Goal: Task Accomplishment & Management: Complete application form

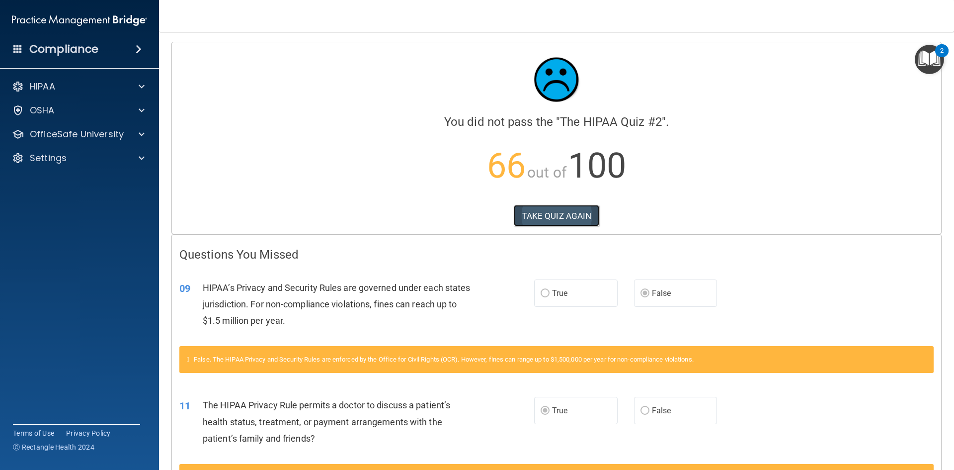
click at [558, 222] on button "TAKE QUIZ AGAIN" at bounding box center [557, 216] width 86 height 22
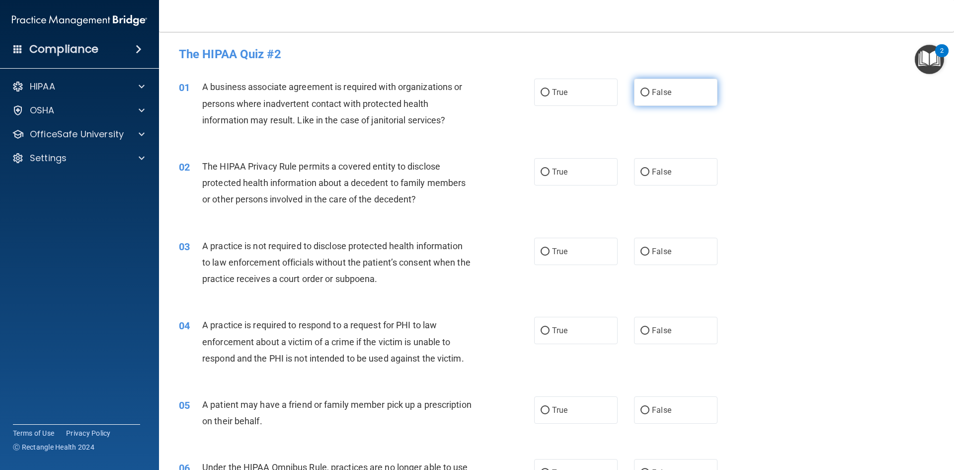
click at [656, 96] on span "False" at bounding box center [661, 91] width 19 height 9
click at [650, 96] on input "False" at bounding box center [645, 92] width 9 height 7
radio input "true"
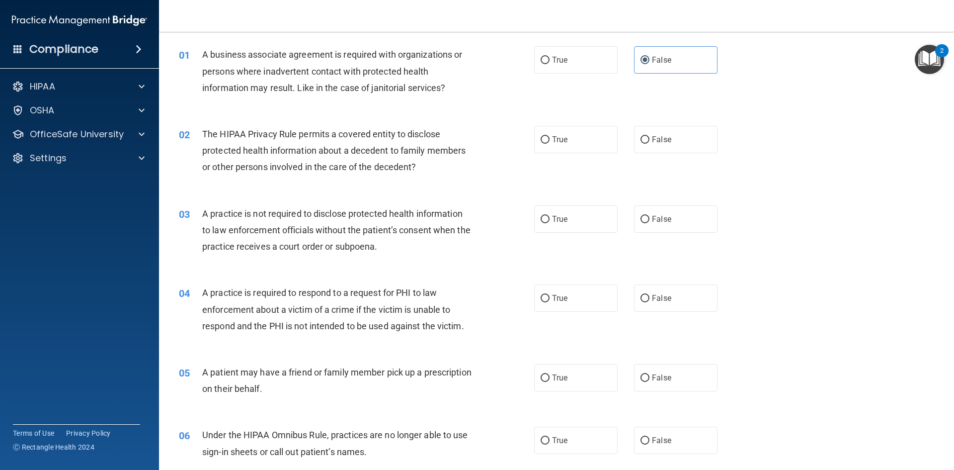
scroll to position [50, 0]
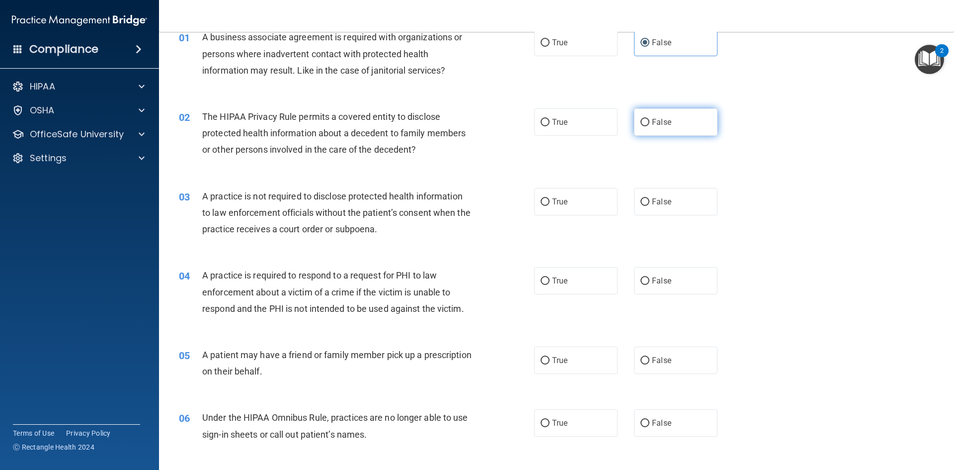
click at [687, 127] on label "False" at bounding box center [676, 121] width 84 height 27
click at [650, 126] on input "False" at bounding box center [645, 122] width 9 height 7
radio input "true"
drag, startPoint x: 595, startPoint y: 124, endPoint x: 477, endPoint y: 126, distance: 117.3
click at [594, 124] on label "True" at bounding box center [576, 121] width 84 height 27
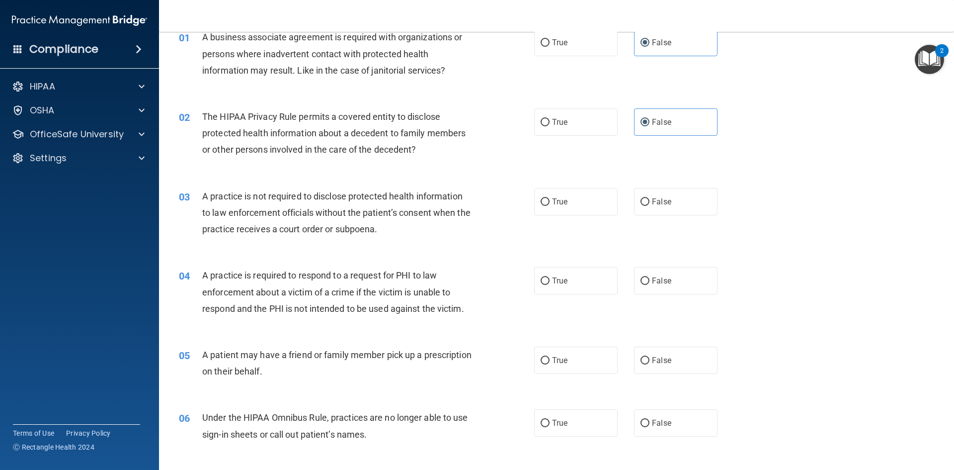
click at [550, 124] on input "True" at bounding box center [545, 122] width 9 height 7
radio input "true"
radio input "false"
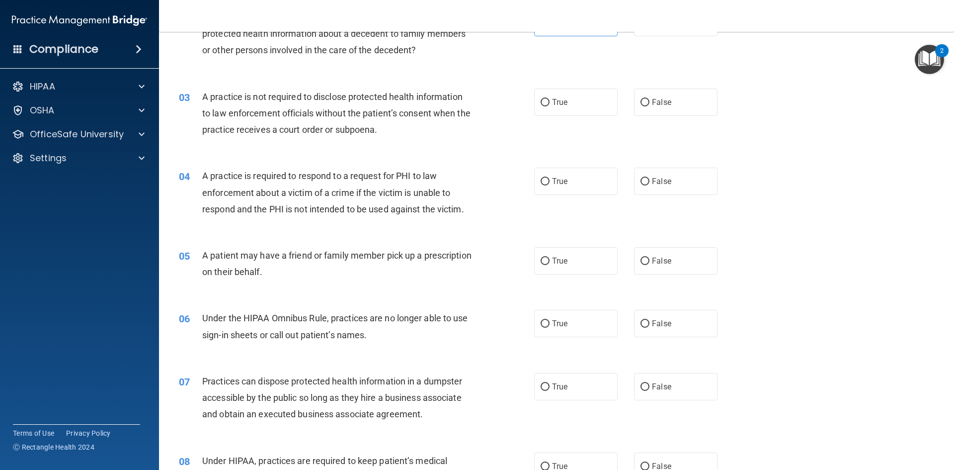
scroll to position [99, 0]
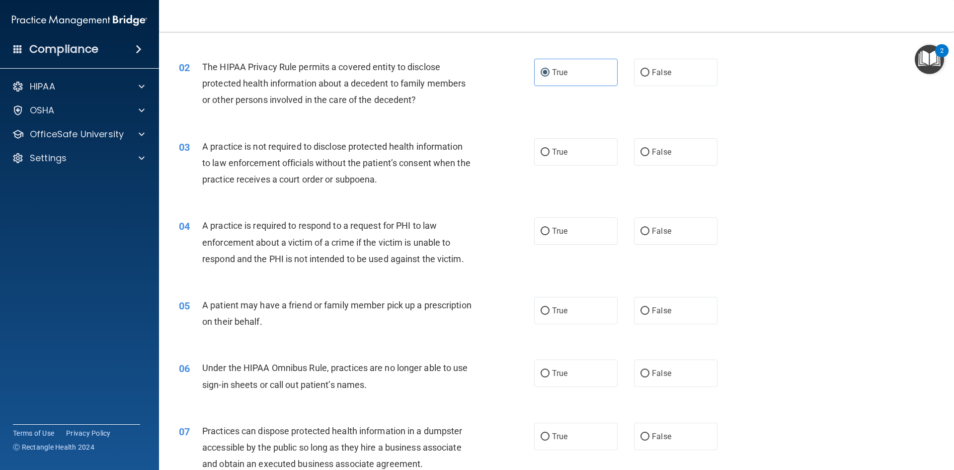
drag, startPoint x: 662, startPoint y: 155, endPoint x: 508, endPoint y: 152, distance: 154.6
click at [662, 156] on span "False" at bounding box center [661, 151] width 19 height 9
click at [650, 156] on input "False" at bounding box center [645, 152] width 9 height 7
radio input "true"
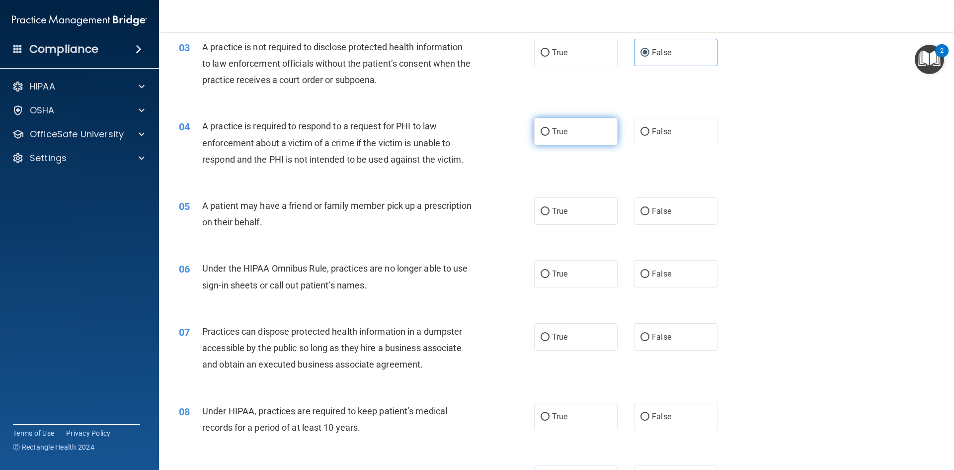
click at [562, 139] on label "True" at bounding box center [576, 131] width 84 height 27
click at [550, 136] on input "True" at bounding box center [545, 131] width 9 height 7
radio input "true"
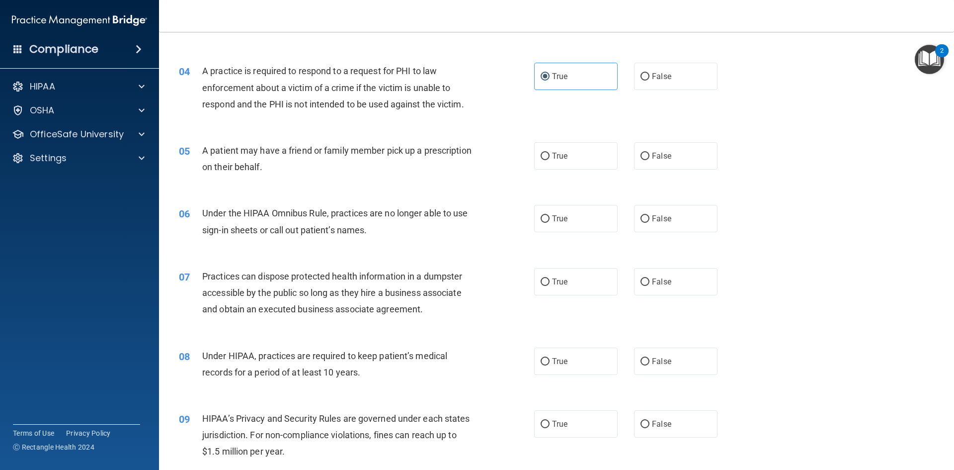
scroll to position [298, 0]
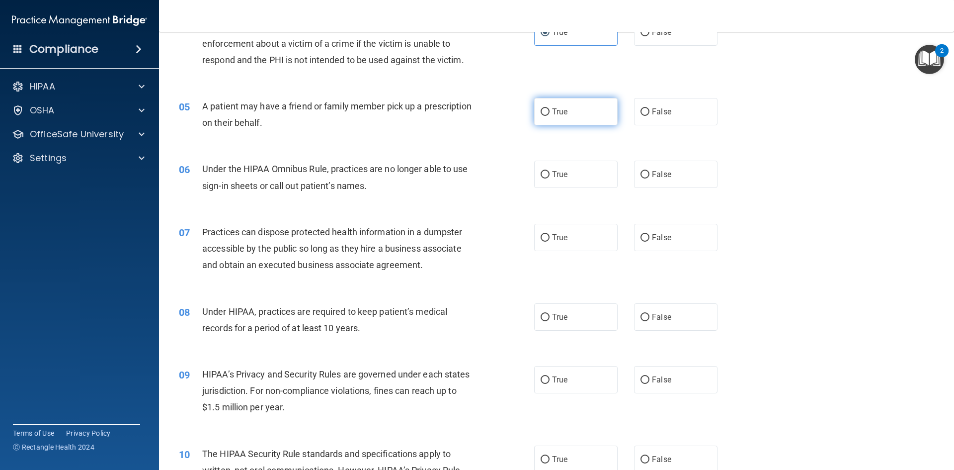
click at [588, 124] on label "True" at bounding box center [576, 111] width 84 height 27
click at [550, 116] on input "True" at bounding box center [545, 111] width 9 height 7
radio input "true"
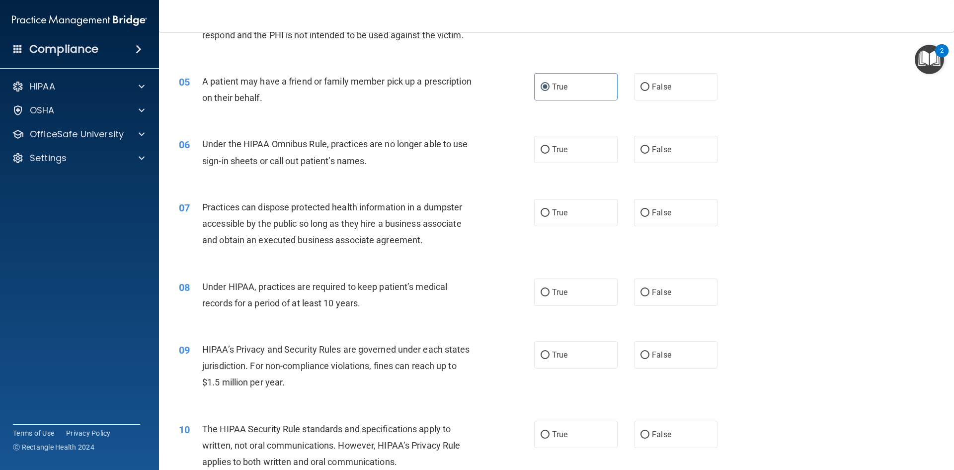
scroll to position [348, 0]
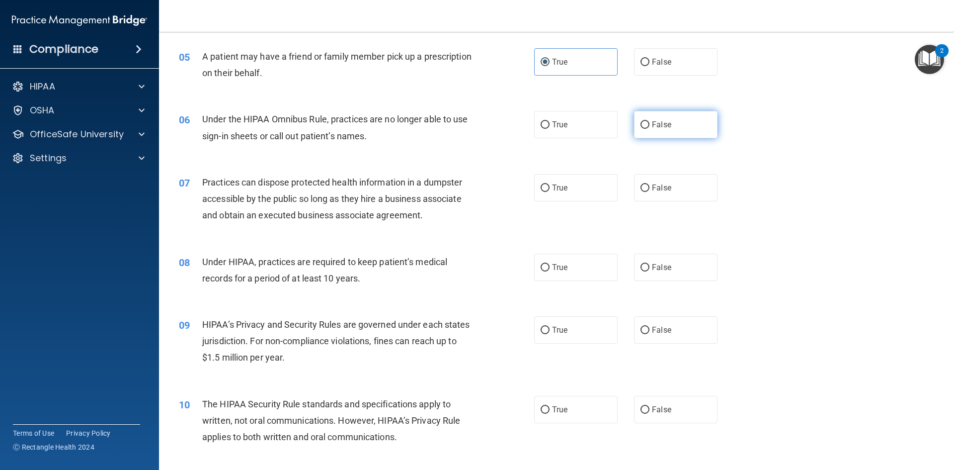
click at [700, 125] on label "False" at bounding box center [676, 124] width 84 height 27
click at [650, 125] on input "False" at bounding box center [645, 124] width 9 height 7
radio input "true"
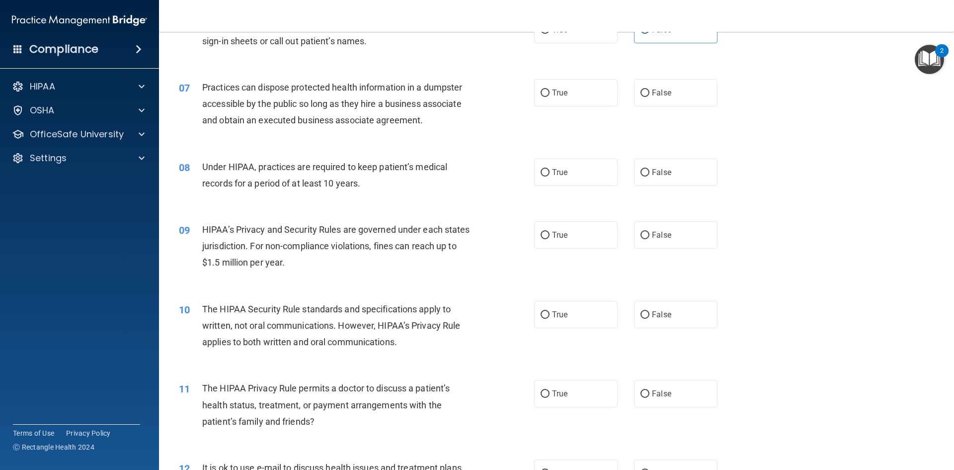
scroll to position [447, 0]
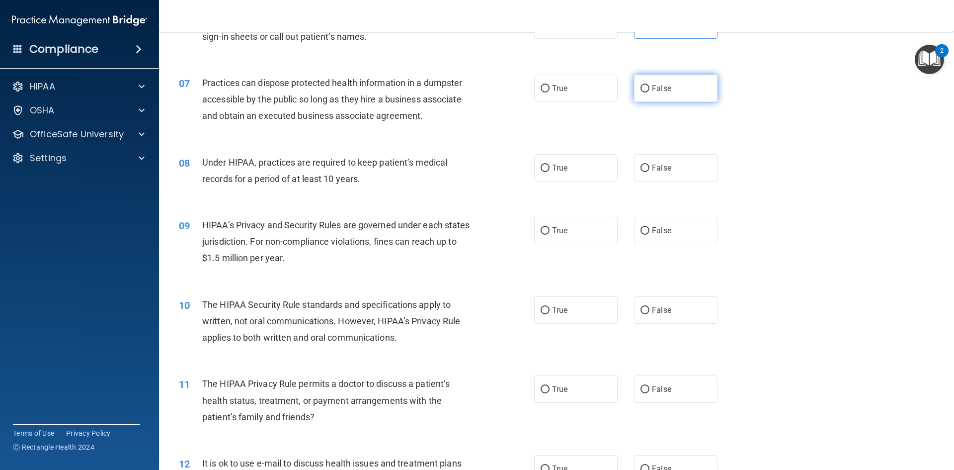
click at [652, 89] on span "False" at bounding box center [661, 88] width 19 height 9
click at [649, 89] on input "False" at bounding box center [645, 88] width 9 height 7
radio input "true"
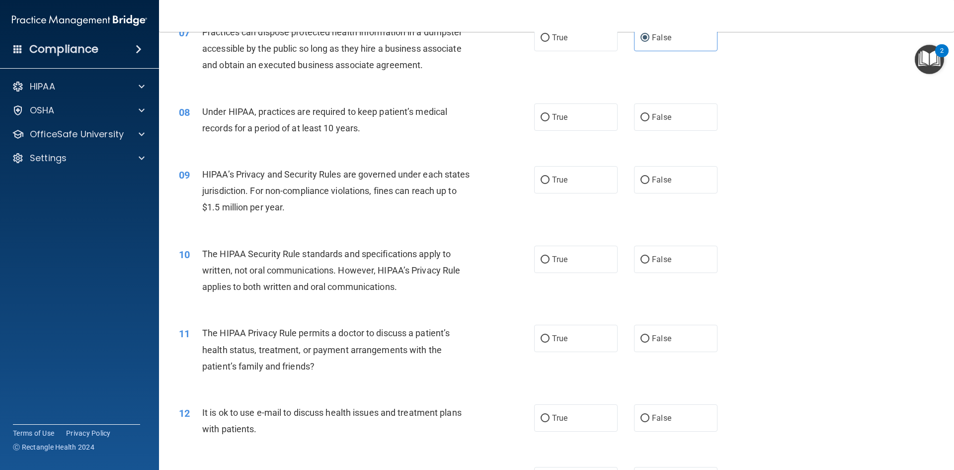
scroll to position [497, 0]
click at [643, 109] on label "False" at bounding box center [676, 117] width 84 height 27
click at [643, 115] on input "False" at bounding box center [645, 118] width 9 height 7
radio input "true"
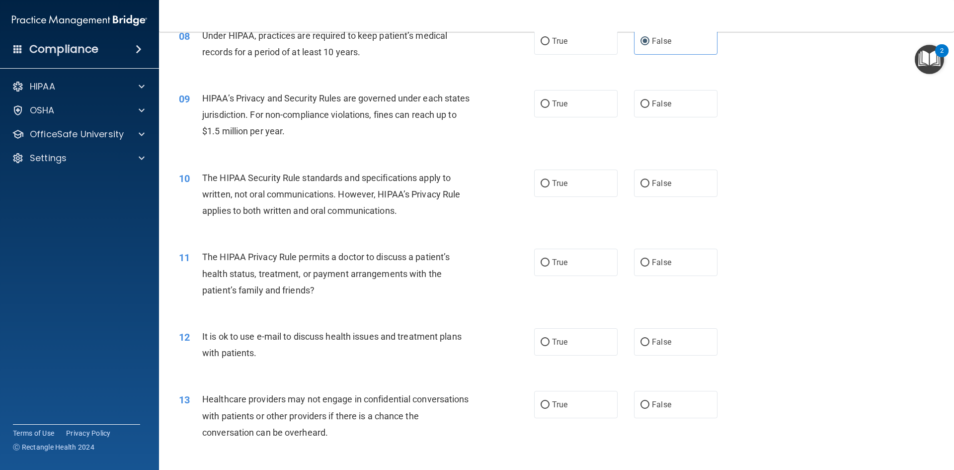
scroll to position [547, 0]
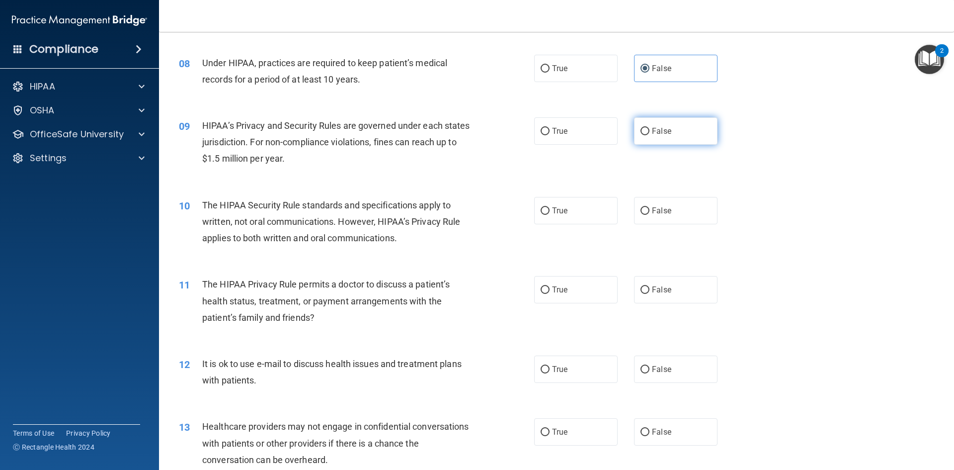
click at [682, 129] on label "False" at bounding box center [676, 130] width 84 height 27
click at [650, 129] on input "False" at bounding box center [645, 131] width 9 height 7
radio input "true"
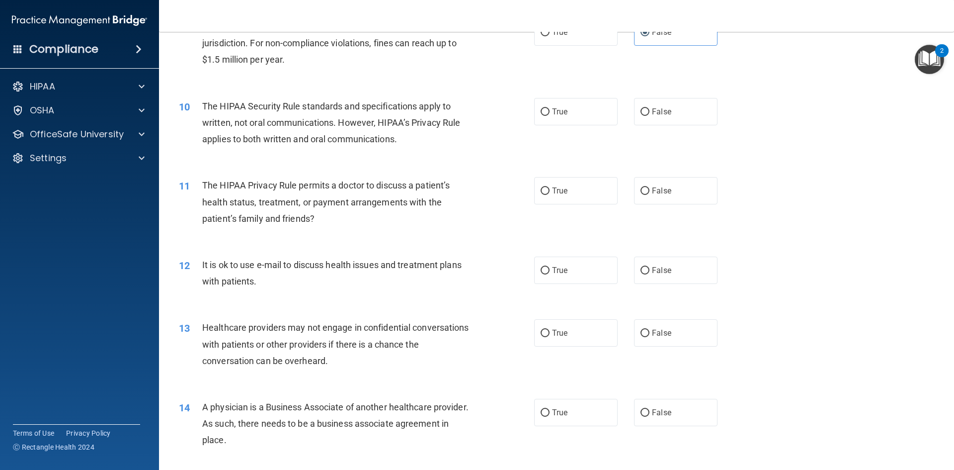
scroll to position [646, 0]
click at [557, 116] on label "True" at bounding box center [576, 110] width 84 height 27
click at [550, 115] on input "True" at bounding box center [545, 111] width 9 height 7
radio input "true"
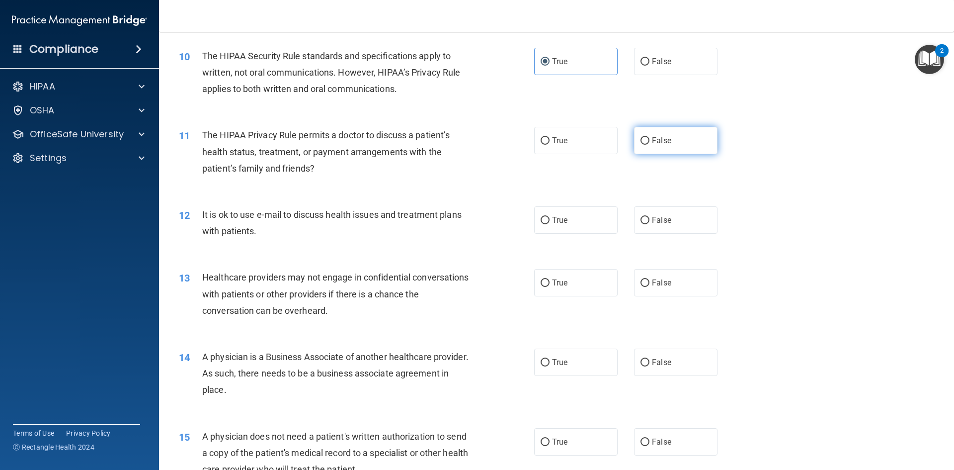
click at [647, 142] on label "False" at bounding box center [676, 140] width 84 height 27
click at [647, 142] on input "False" at bounding box center [645, 140] width 9 height 7
radio input "true"
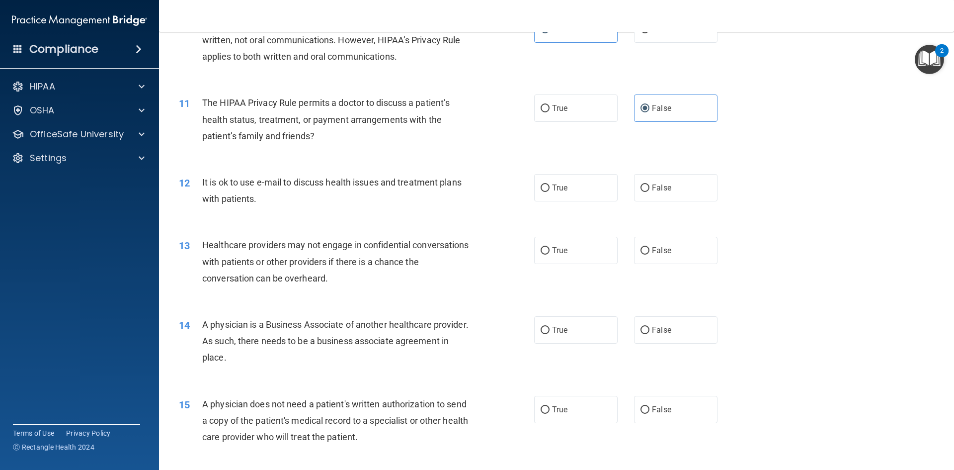
scroll to position [746, 0]
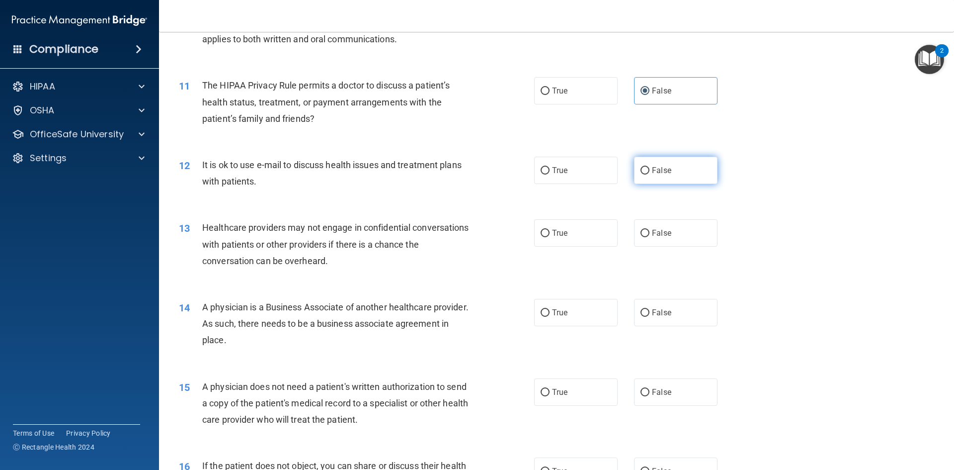
click at [659, 170] on span "False" at bounding box center [661, 170] width 19 height 9
click at [650, 170] on input "False" at bounding box center [645, 170] width 9 height 7
radio input "true"
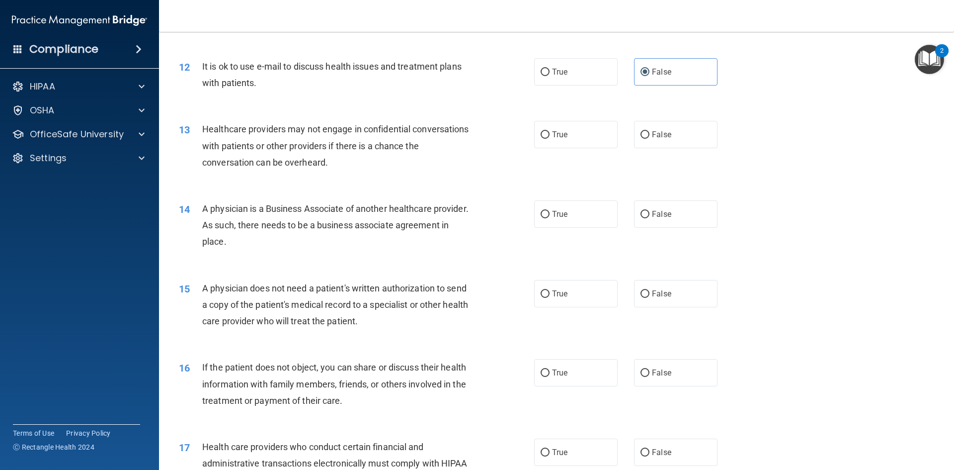
scroll to position [845, 0]
click at [562, 137] on span "True" at bounding box center [559, 133] width 15 height 9
click at [550, 137] on input "True" at bounding box center [545, 133] width 9 height 7
radio input "true"
click at [681, 219] on label "False" at bounding box center [676, 212] width 84 height 27
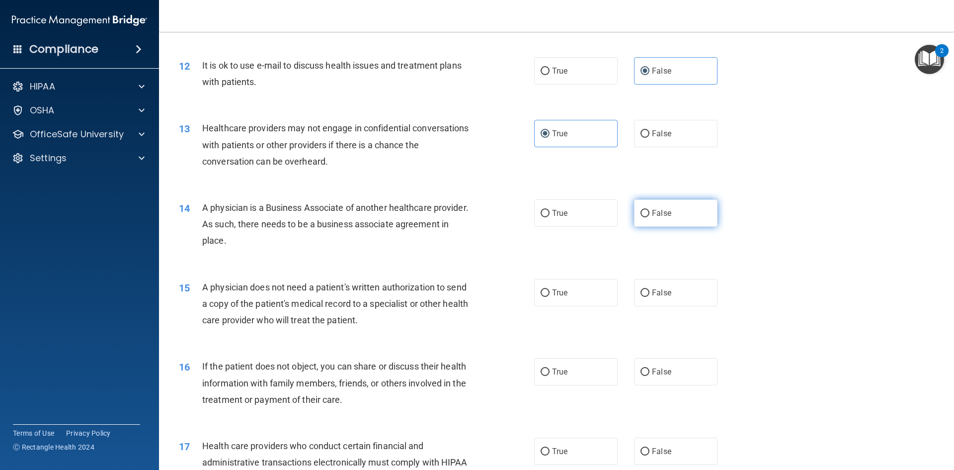
click at [650, 217] on input "False" at bounding box center [645, 213] width 9 height 7
radio input "true"
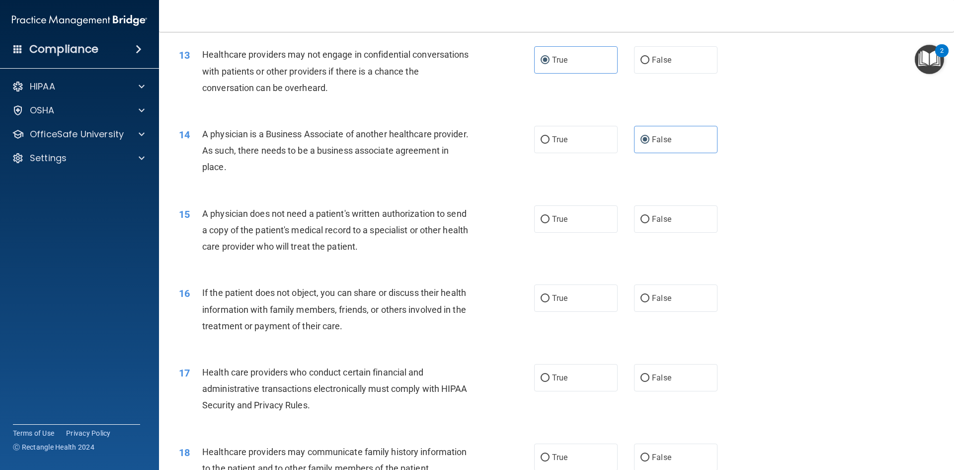
scroll to position [944, 0]
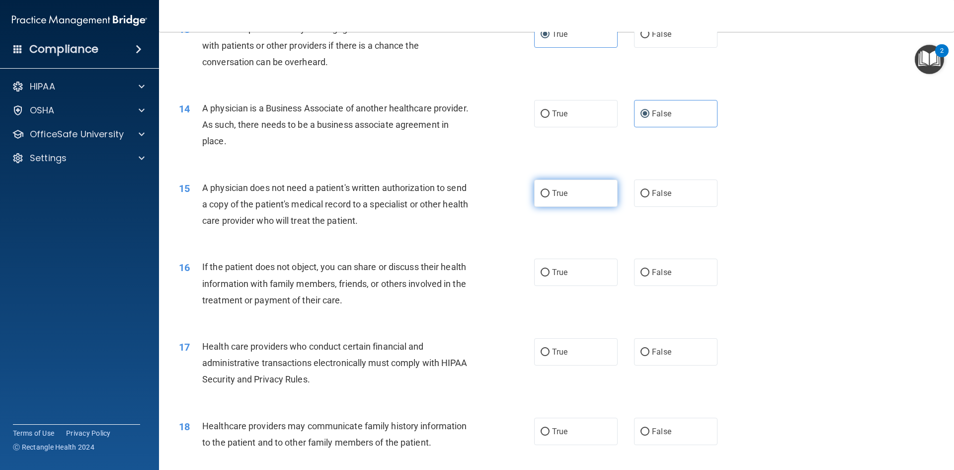
click at [564, 191] on span "True" at bounding box center [559, 192] width 15 height 9
click at [550, 191] on input "True" at bounding box center [545, 193] width 9 height 7
radio input "true"
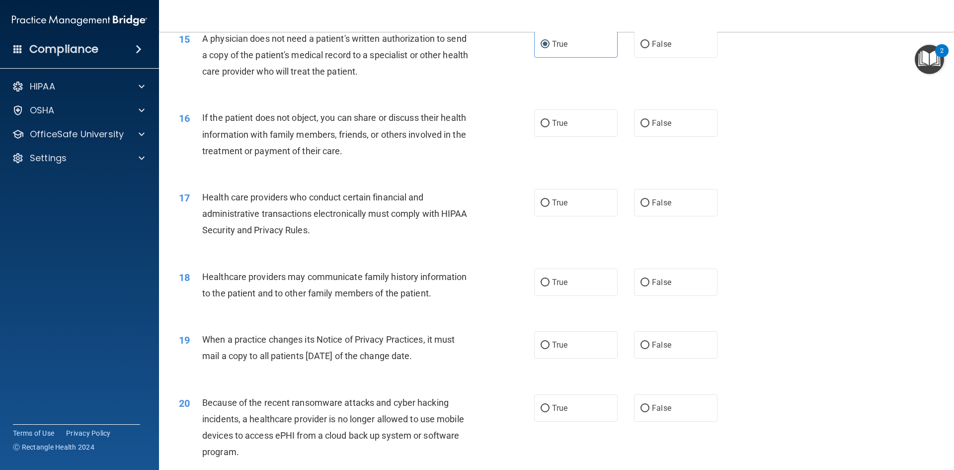
scroll to position [1044, 0]
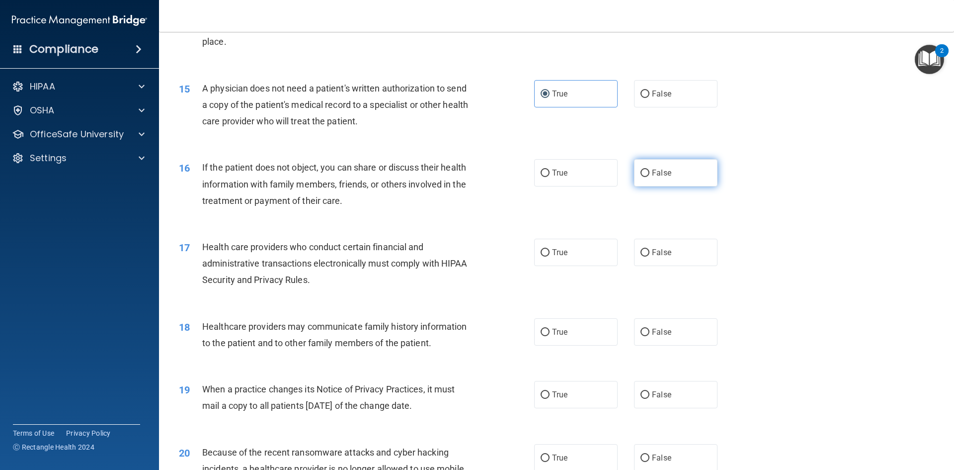
click at [673, 183] on label "False" at bounding box center [676, 172] width 84 height 27
click at [650, 177] on input "False" at bounding box center [645, 173] width 9 height 7
radio input "true"
click at [591, 256] on label "True" at bounding box center [576, 252] width 84 height 27
click at [550, 256] on input "True" at bounding box center [545, 252] width 9 height 7
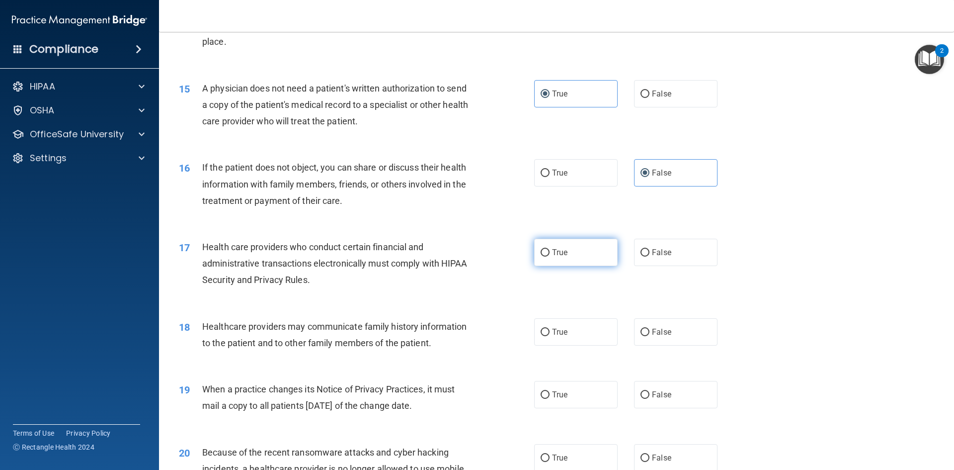
radio input "true"
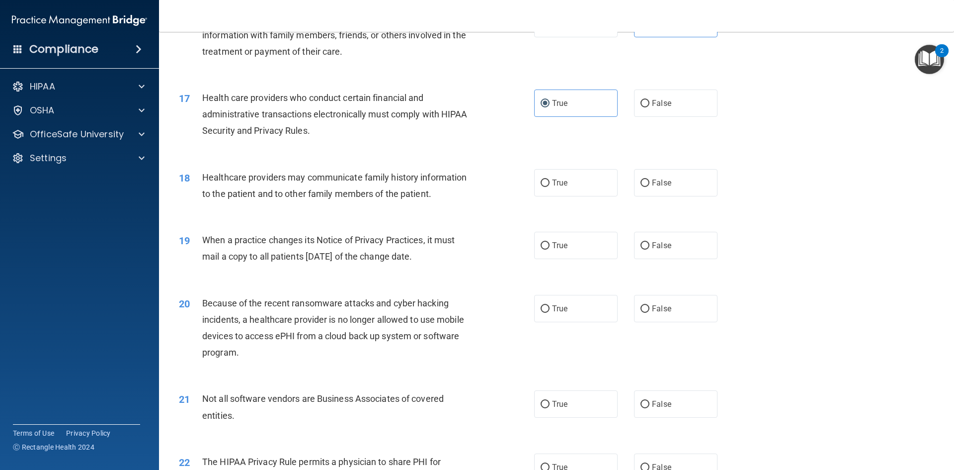
scroll to position [1143, 0]
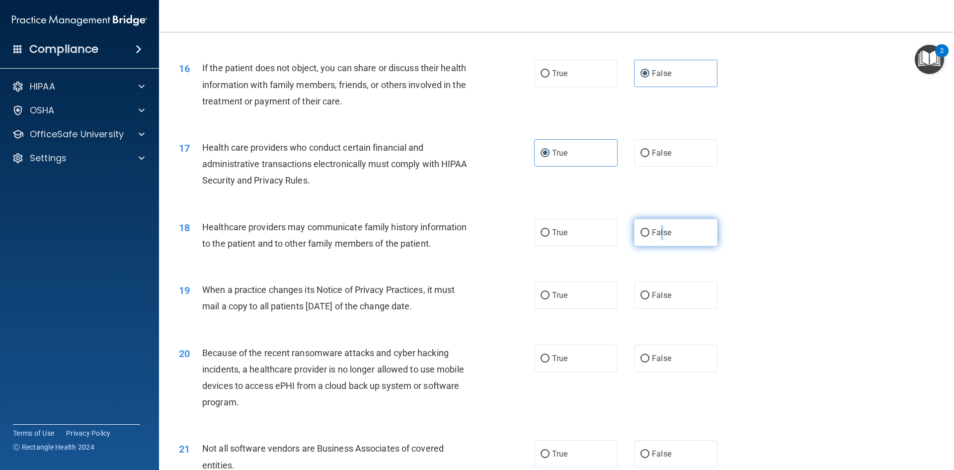
click at [656, 232] on span "False" at bounding box center [661, 232] width 19 height 9
click at [672, 244] on label "False" at bounding box center [676, 232] width 84 height 27
click at [650, 237] on input "False" at bounding box center [645, 232] width 9 height 7
radio input "true"
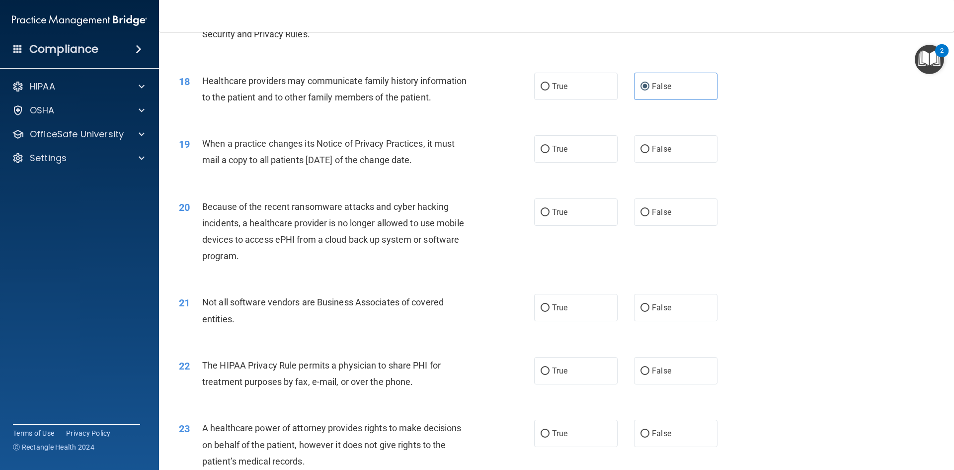
scroll to position [1292, 0]
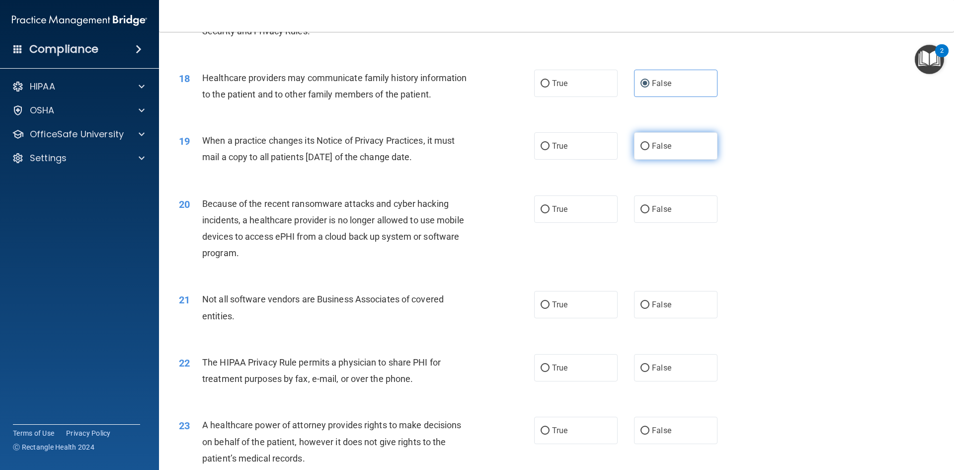
click at [653, 142] on span "False" at bounding box center [661, 145] width 19 height 9
click at [650, 143] on input "False" at bounding box center [645, 146] width 9 height 7
radio input "true"
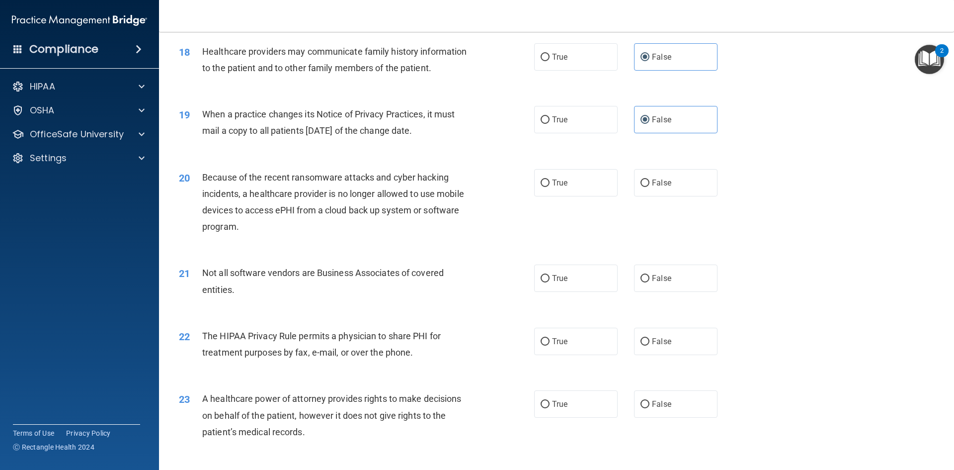
scroll to position [1342, 0]
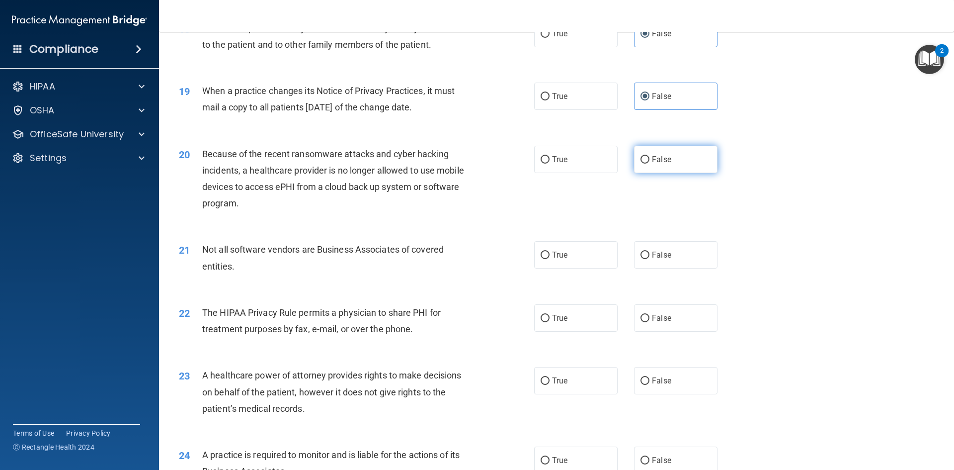
click at [689, 159] on label "False" at bounding box center [676, 159] width 84 height 27
click at [650, 159] on input "False" at bounding box center [645, 159] width 9 height 7
radio input "true"
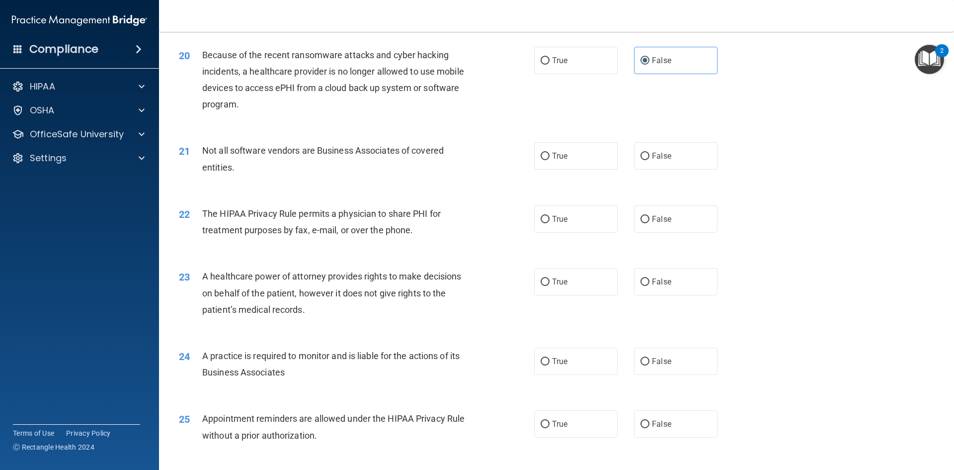
scroll to position [1442, 0]
click at [590, 152] on label "True" at bounding box center [576, 155] width 84 height 27
click at [550, 152] on input "True" at bounding box center [545, 155] width 9 height 7
radio input "true"
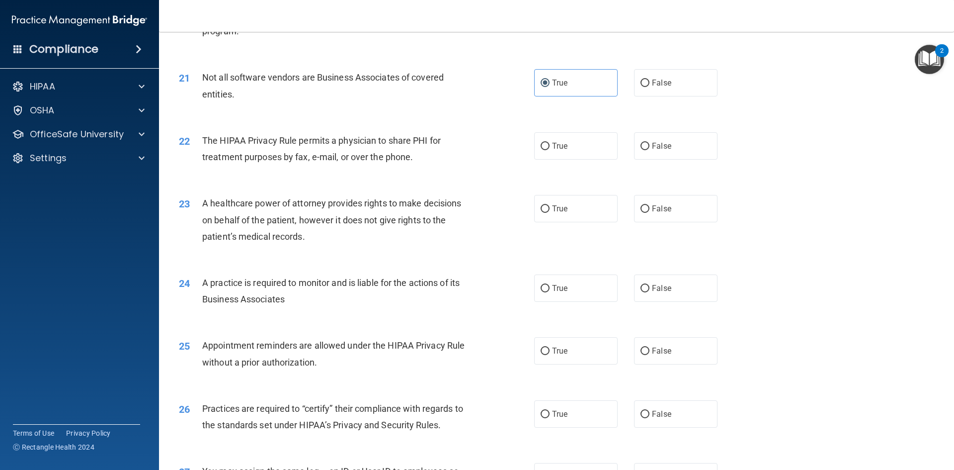
scroll to position [1541, 0]
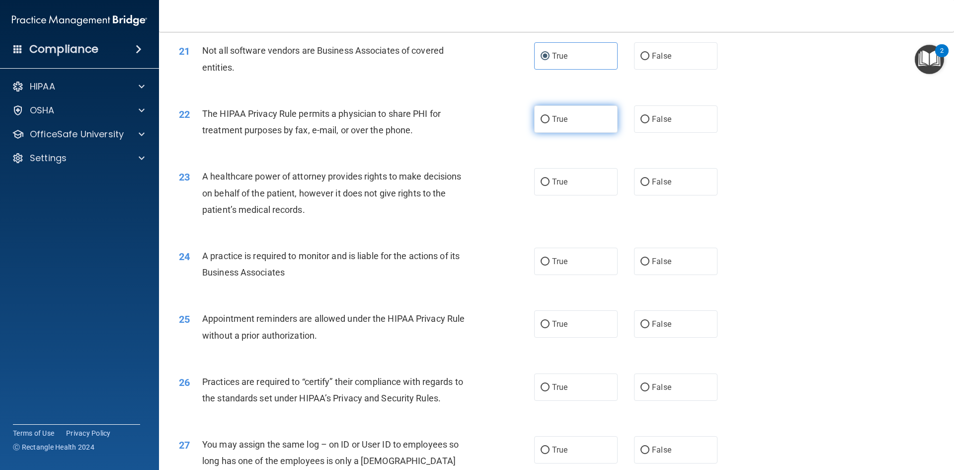
click at [570, 126] on label "True" at bounding box center [576, 118] width 84 height 27
click at [550, 123] on input "True" at bounding box center [545, 119] width 9 height 7
radio input "true"
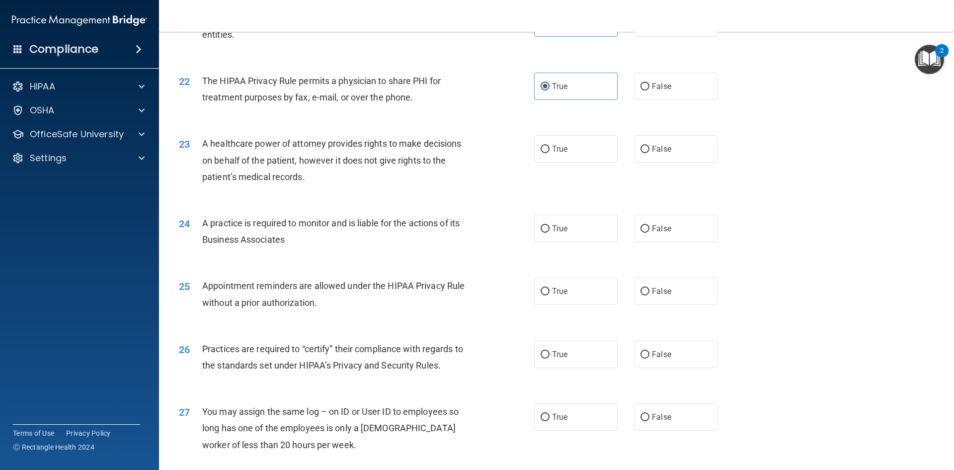
scroll to position [1591, 0]
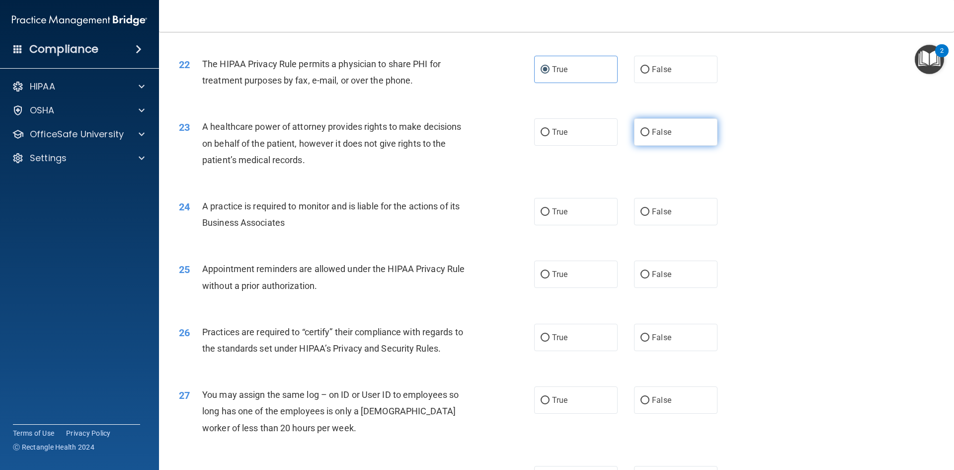
click at [656, 126] on label "False" at bounding box center [676, 131] width 84 height 27
click at [650, 129] on input "False" at bounding box center [645, 132] width 9 height 7
radio input "true"
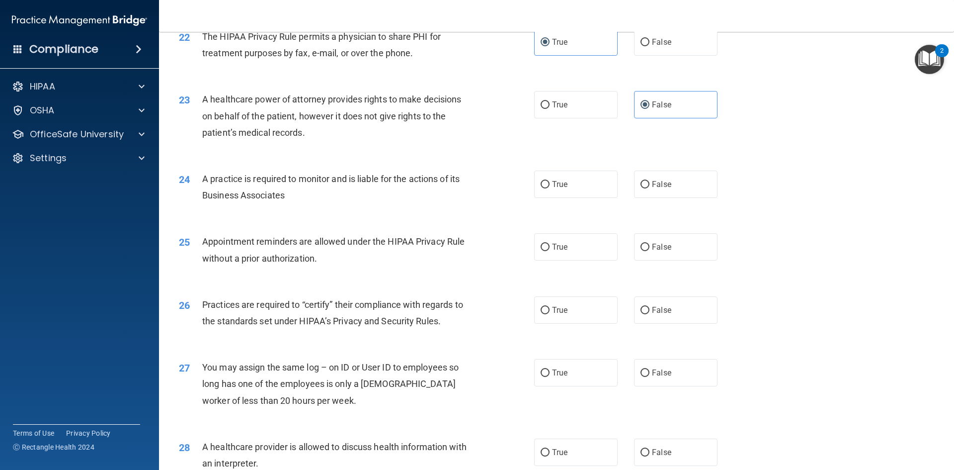
scroll to position [1640, 0]
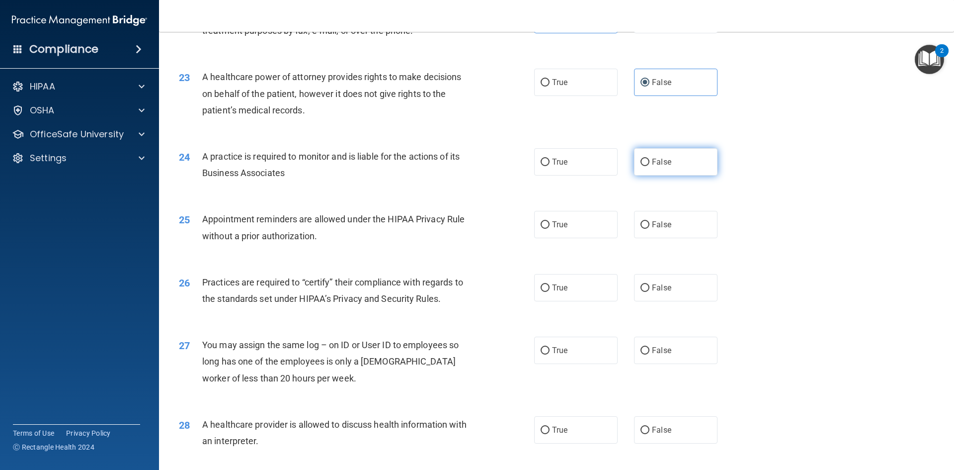
click at [652, 165] on span "False" at bounding box center [661, 161] width 19 height 9
click at [650, 165] on input "False" at bounding box center [645, 162] width 9 height 7
radio input "true"
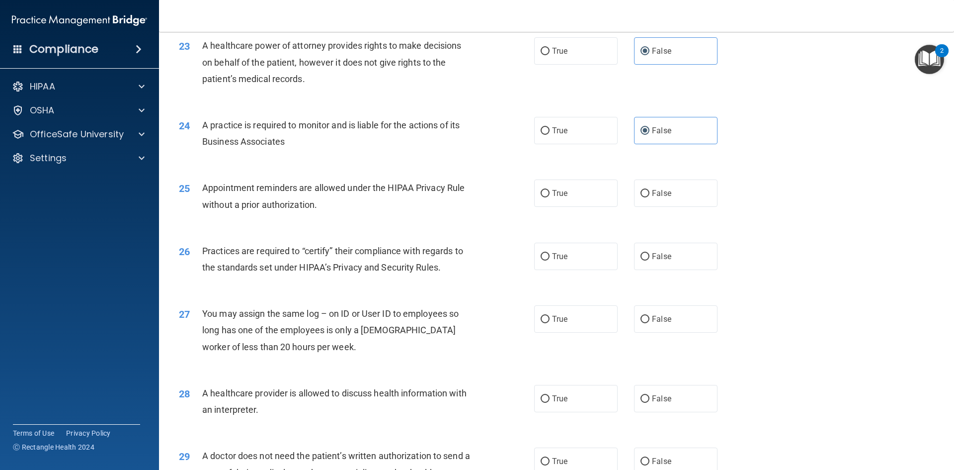
scroll to position [1790, 0]
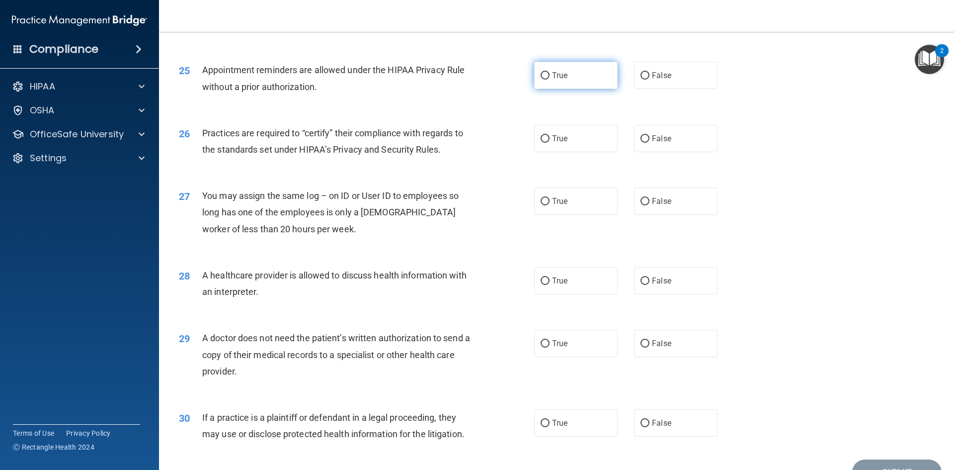
click at [554, 80] on label "True" at bounding box center [576, 75] width 84 height 27
click at [550, 80] on input "True" at bounding box center [545, 75] width 9 height 7
radio input "true"
click at [569, 136] on label "True" at bounding box center [576, 138] width 84 height 27
click at [550, 136] on input "True" at bounding box center [545, 138] width 9 height 7
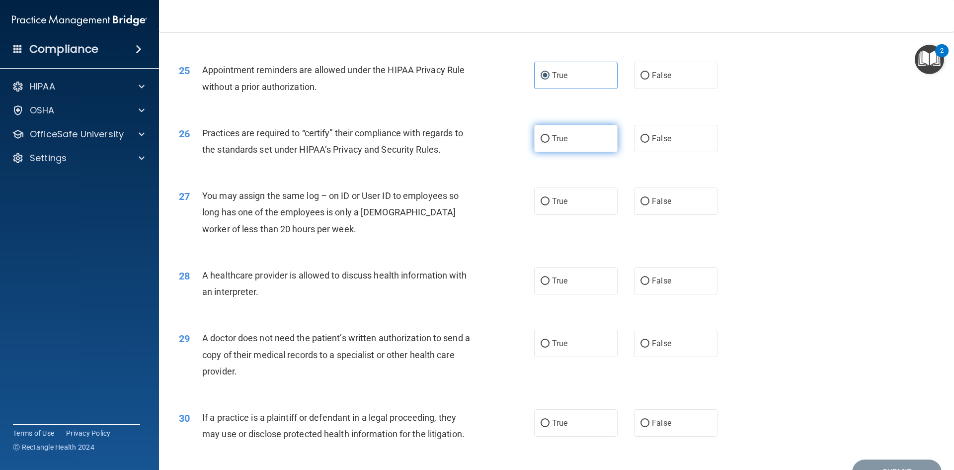
radio input "true"
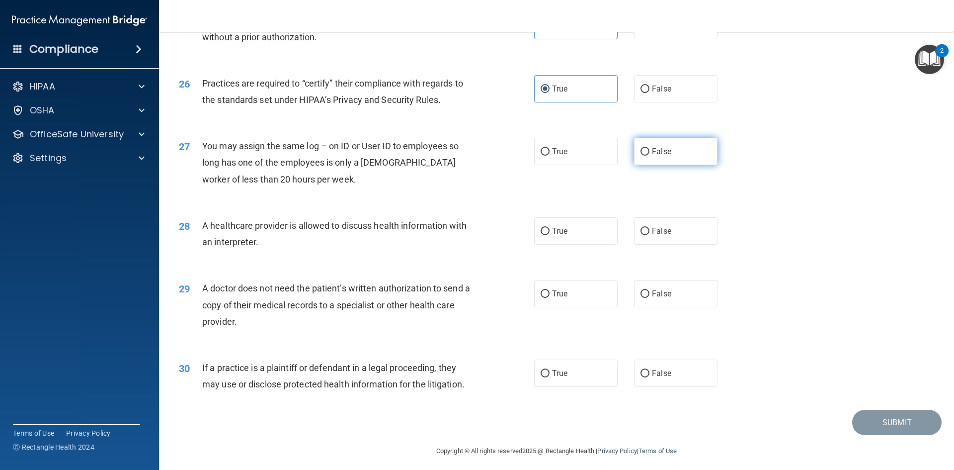
click at [677, 153] on label "False" at bounding box center [676, 151] width 84 height 27
click at [650, 153] on input "False" at bounding box center [645, 151] width 9 height 7
radio input "true"
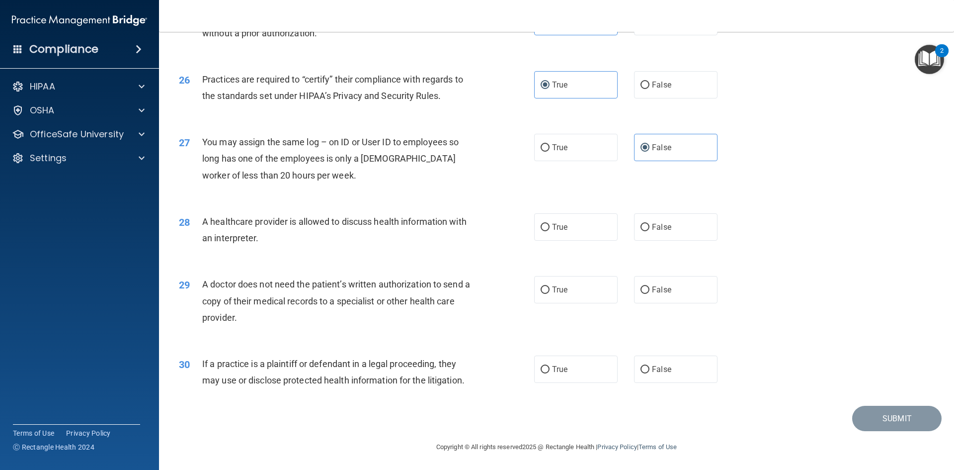
scroll to position [1844, 0]
click at [598, 227] on label "True" at bounding box center [576, 225] width 84 height 27
click at [550, 227] on input "True" at bounding box center [545, 226] width 9 height 7
radio input "true"
click at [582, 290] on label "True" at bounding box center [576, 288] width 84 height 27
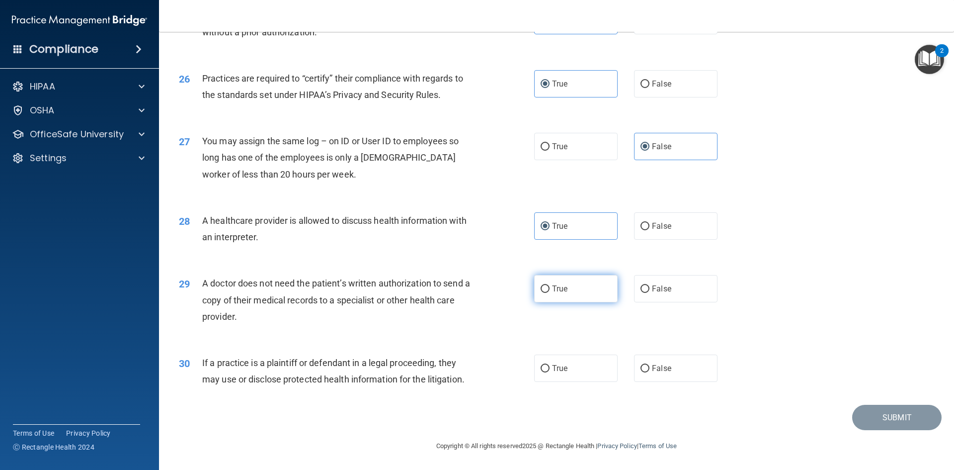
click at [550, 290] on input "True" at bounding box center [545, 288] width 9 height 7
radio input "true"
click at [565, 367] on label "True" at bounding box center [576, 367] width 84 height 27
click at [550, 367] on input "True" at bounding box center [545, 368] width 9 height 7
radio input "true"
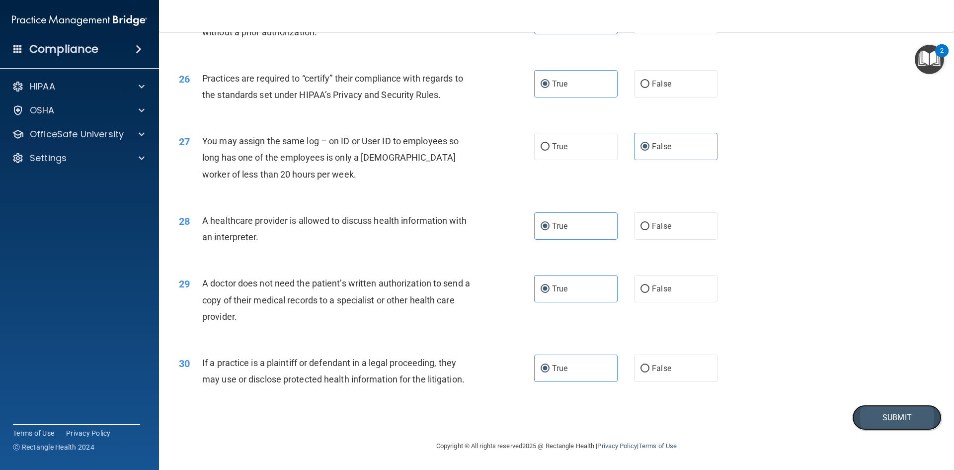
click at [898, 419] on button "Submit" at bounding box center [897, 417] width 89 height 25
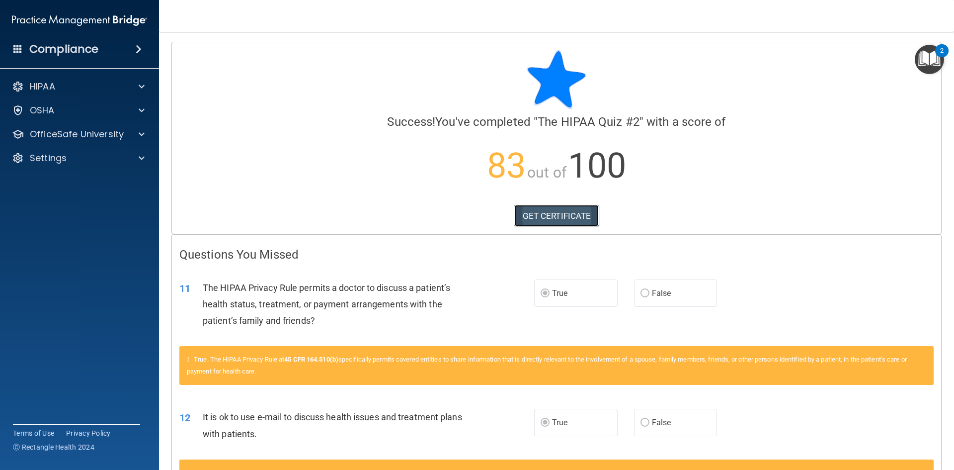
click at [551, 217] on link "GET CERTIFICATE" at bounding box center [556, 216] width 85 height 22
click at [80, 133] on p "OfficeSafe University" at bounding box center [77, 134] width 94 height 12
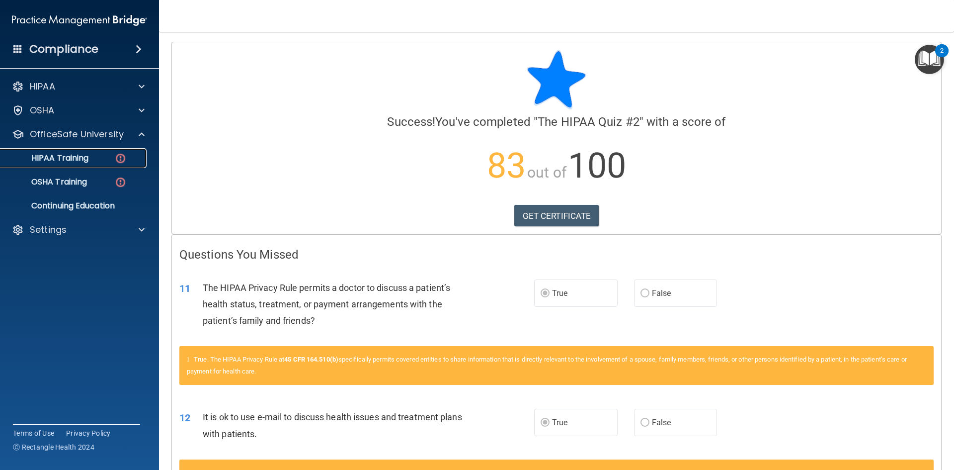
click at [59, 157] on p "HIPAA Training" at bounding box center [47, 158] width 82 height 10
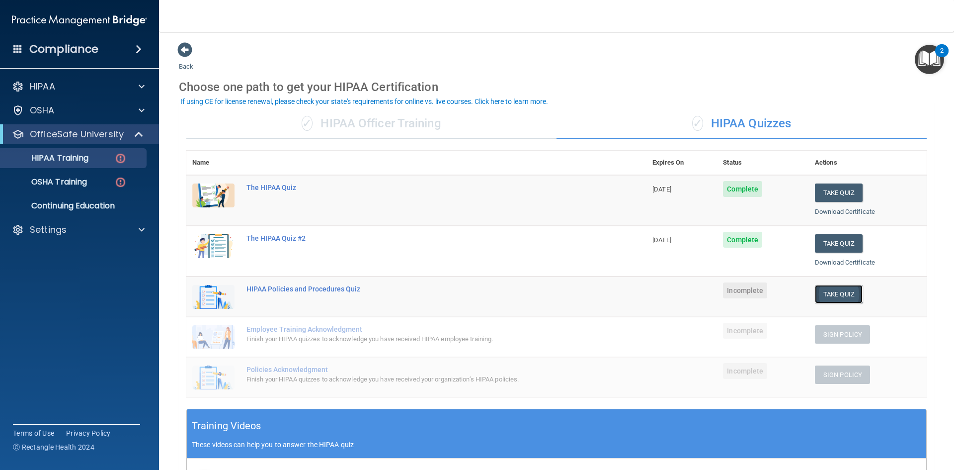
click at [823, 298] on button "Take Quiz" at bounding box center [839, 294] width 48 height 18
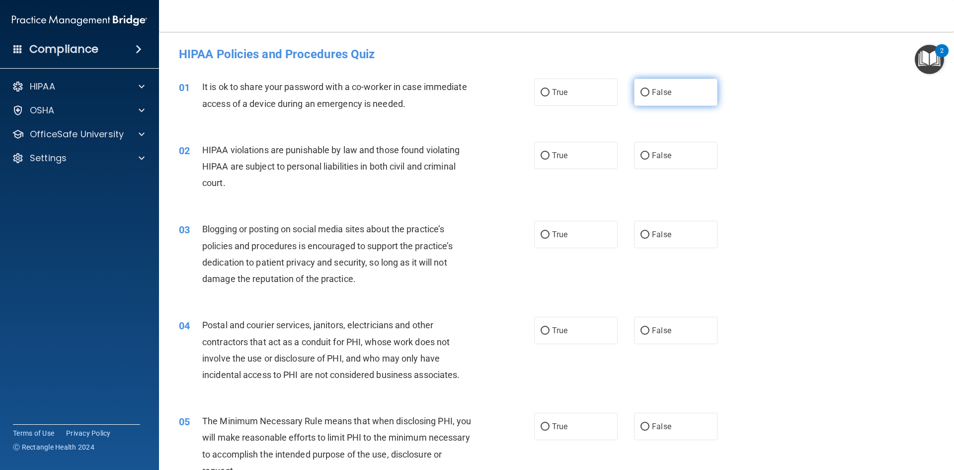
click at [684, 94] on label "False" at bounding box center [676, 92] width 84 height 27
click at [650, 94] on input "False" at bounding box center [645, 92] width 9 height 7
radio input "true"
click at [593, 152] on label "True" at bounding box center [576, 155] width 84 height 27
click at [550, 152] on input "True" at bounding box center [545, 155] width 9 height 7
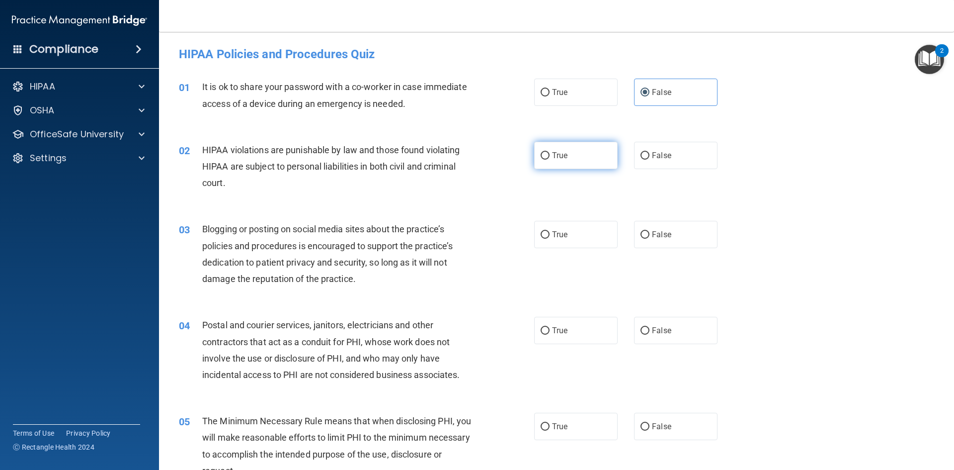
radio input "true"
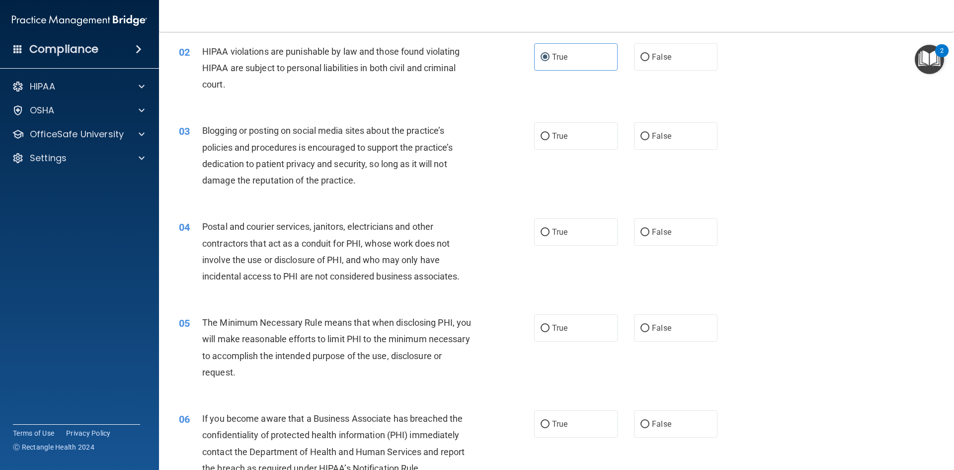
scroll to position [99, 0]
click at [563, 139] on span "True" at bounding box center [559, 134] width 15 height 9
click at [550, 139] on input "True" at bounding box center [545, 135] width 9 height 7
radio input "true"
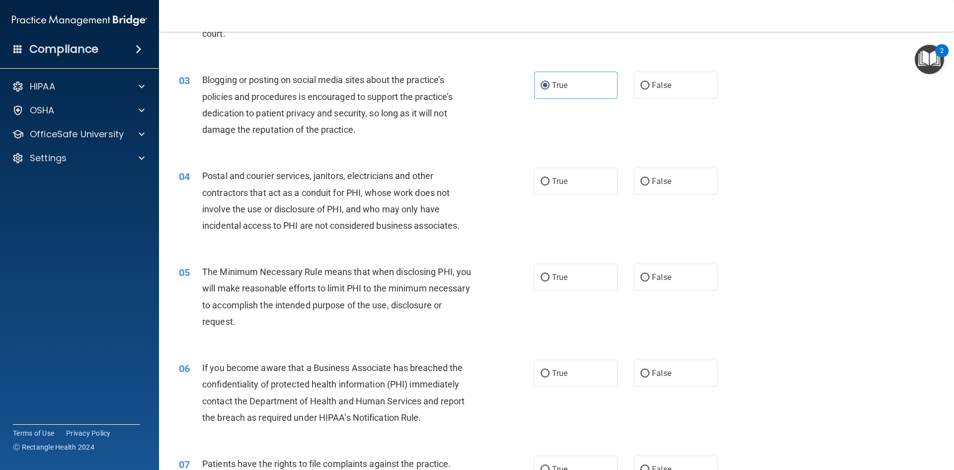
scroll to position [199, 0]
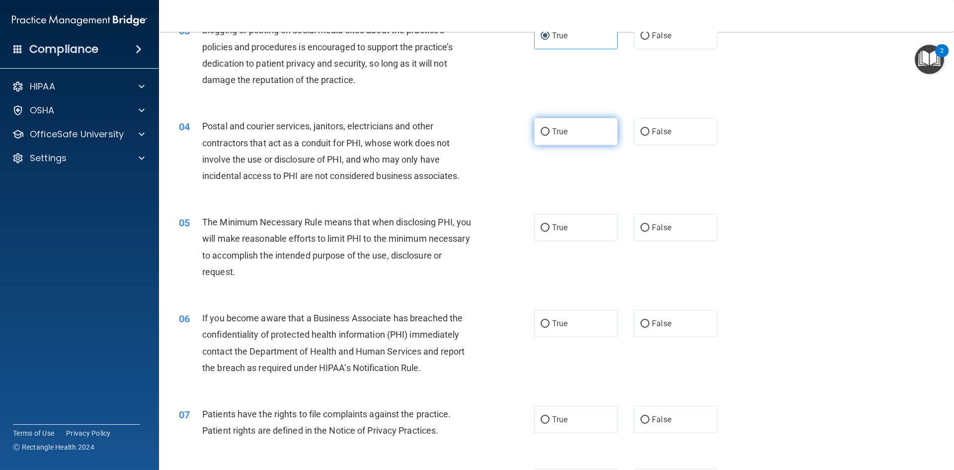
click at [564, 129] on span "True" at bounding box center [559, 131] width 15 height 9
click at [550, 129] on input "True" at bounding box center [545, 131] width 9 height 7
radio input "true"
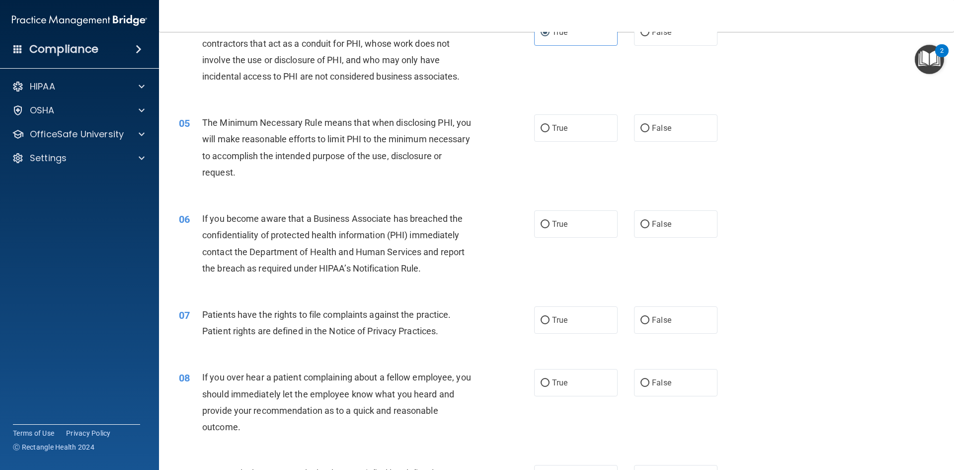
scroll to position [348, 0]
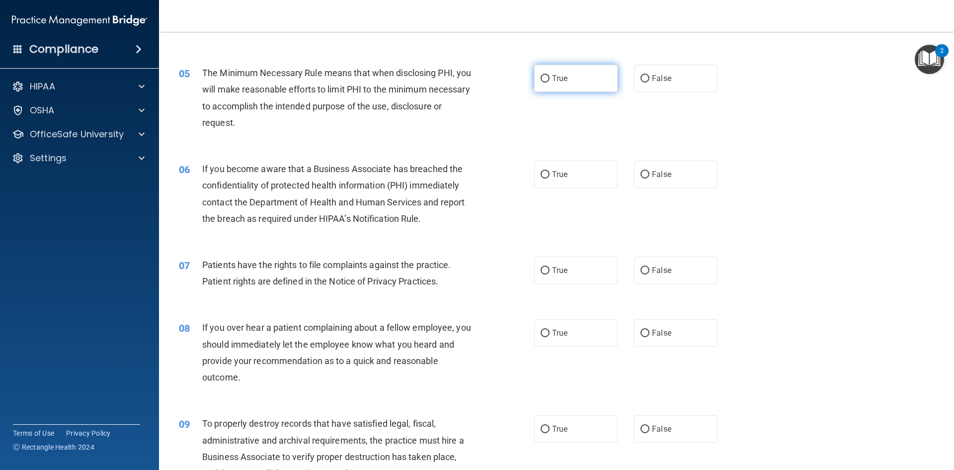
click at [571, 69] on label "True" at bounding box center [576, 78] width 84 height 27
click at [550, 75] on input "True" at bounding box center [545, 78] width 9 height 7
radio input "true"
click at [562, 180] on label "True" at bounding box center [576, 174] width 84 height 27
click at [550, 178] on input "True" at bounding box center [545, 174] width 9 height 7
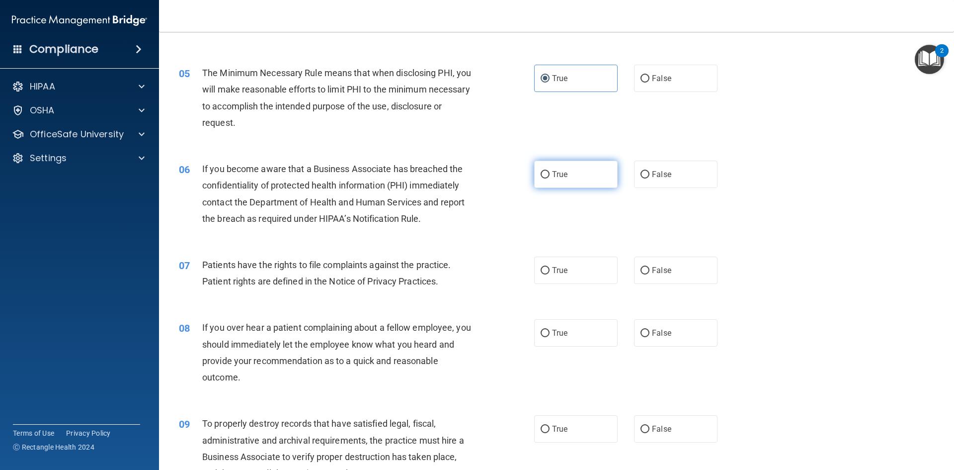
radio input "true"
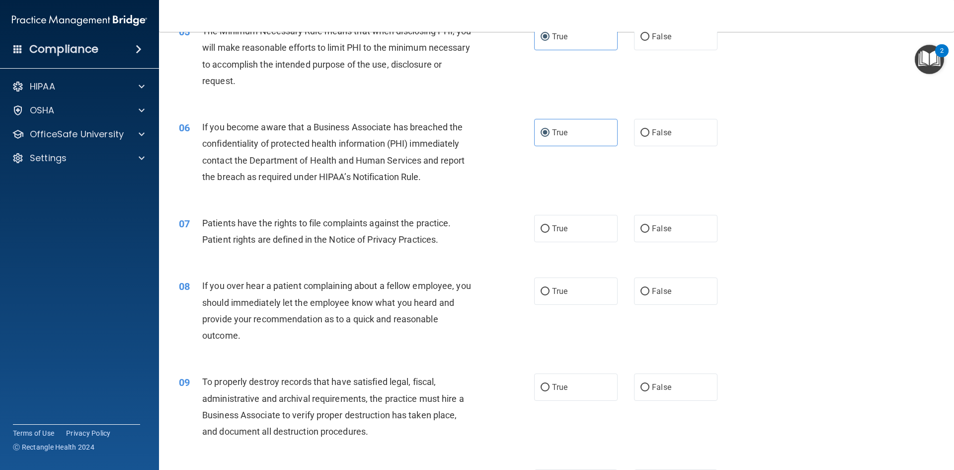
scroll to position [447, 0]
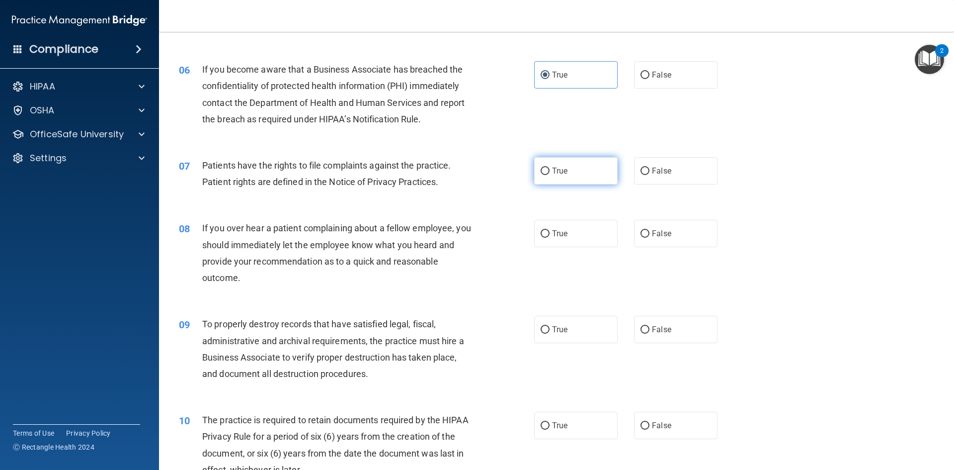
click at [562, 174] on span "True" at bounding box center [559, 170] width 15 height 9
click at [550, 174] on input "True" at bounding box center [545, 171] width 9 height 7
radio input "true"
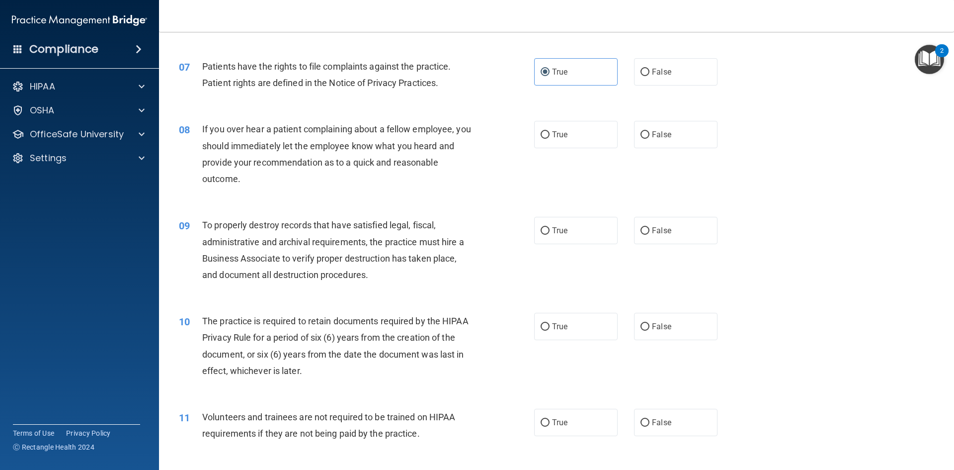
scroll to position [547, 0]
click at [585, 126] on label "True" at bounding box center [576, 133] width 84 height 27
click at [550, 131] on input "True" at bounding box center [545, 134] width 9 height 7
radio input "true"
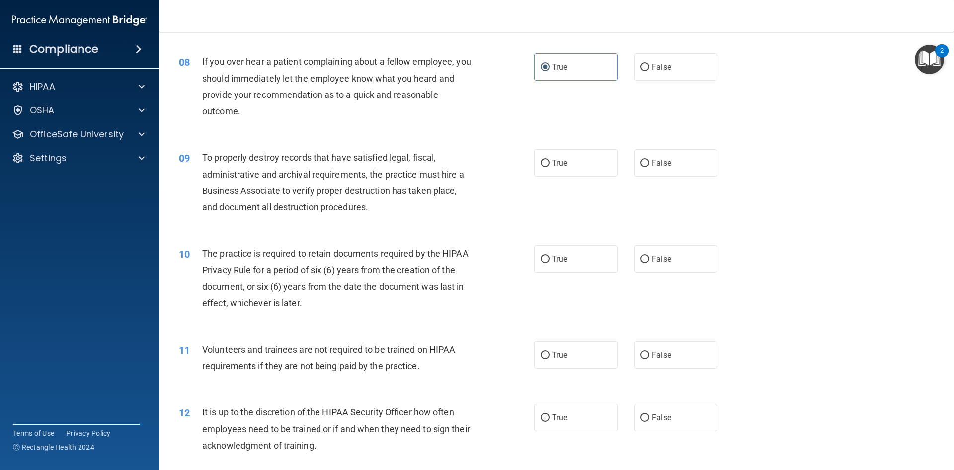
scroll to position [597, 0]
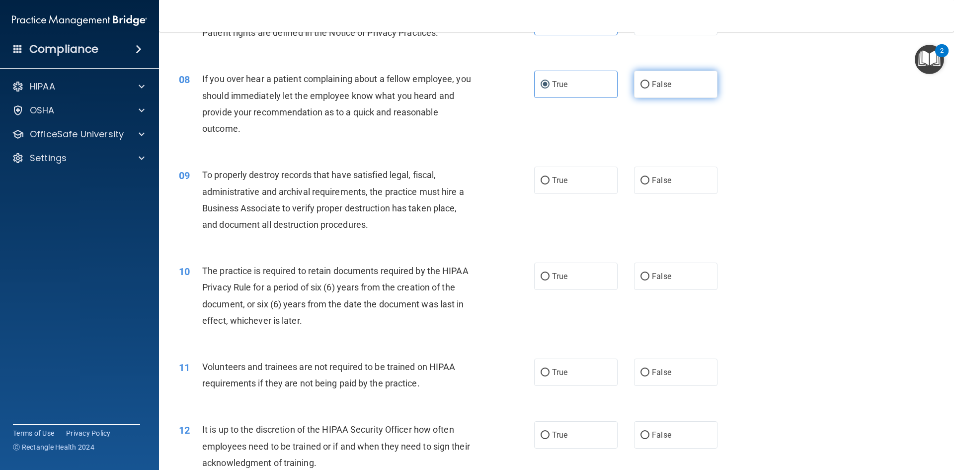
click at [653, 90] on label "False" at bounding box center [676, 84] width 84 height 27
click at [650, 88] on input "False" at bounding box center [645, 84] width 9 height 7
radio input "true"
radio input "false"
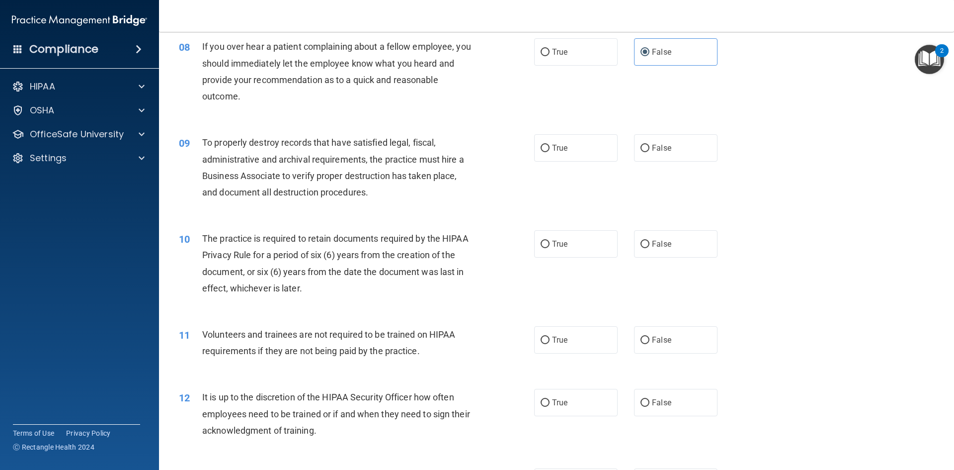
scroll to position [646, 0]
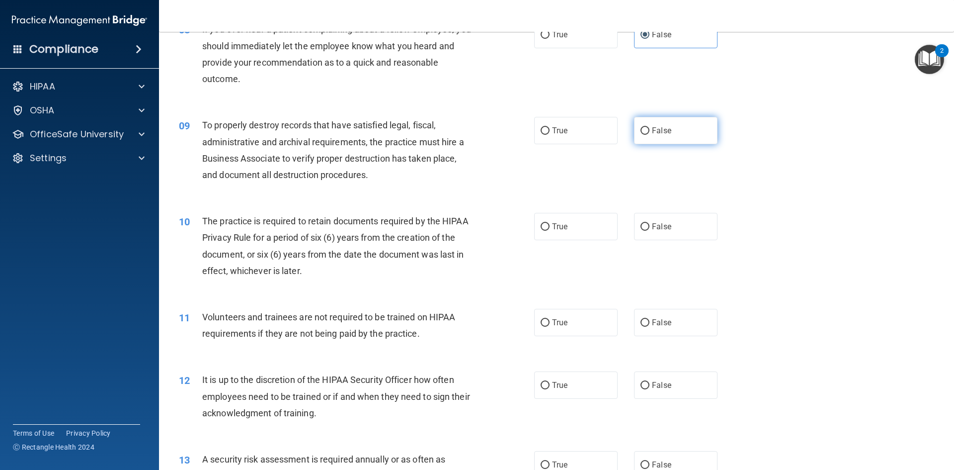
click at [652, 133] on span "False" at bounding box center [661, 130] width 19 height 9
click at [648, 133] on input "False" at bounding box center [645, 130] width 9 height 7
radio input "true"
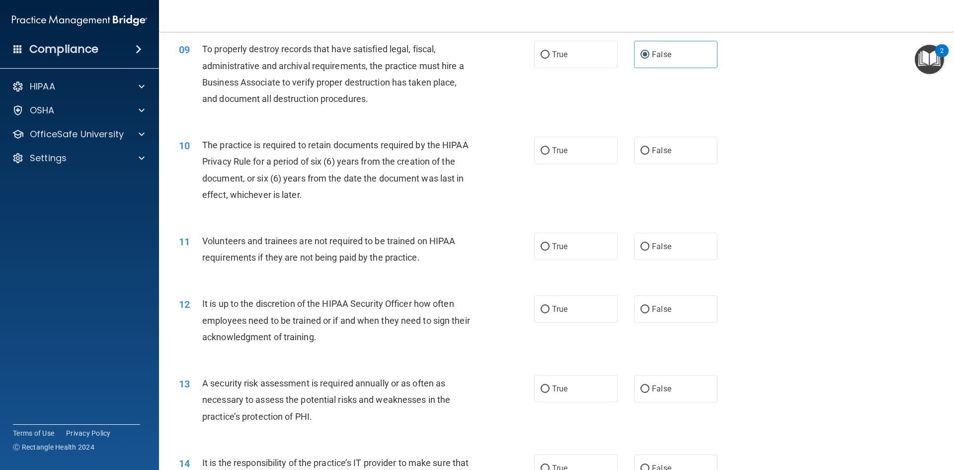
scroll to position [746, 0]
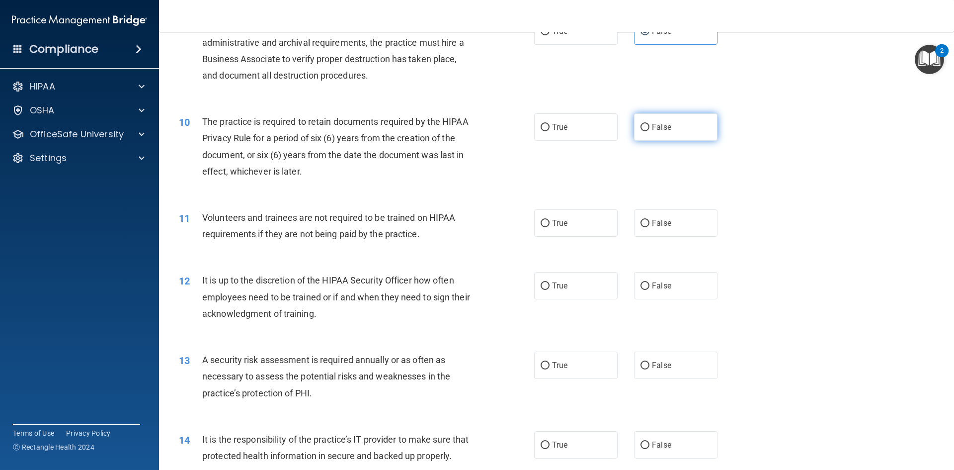
click at [669, 133] on label "False" at bounding box center [676, 126] width 84 height 27
click at [650, 131] on input "False" at bounding box center [645, 127] width 9 height 7
radio input "true"
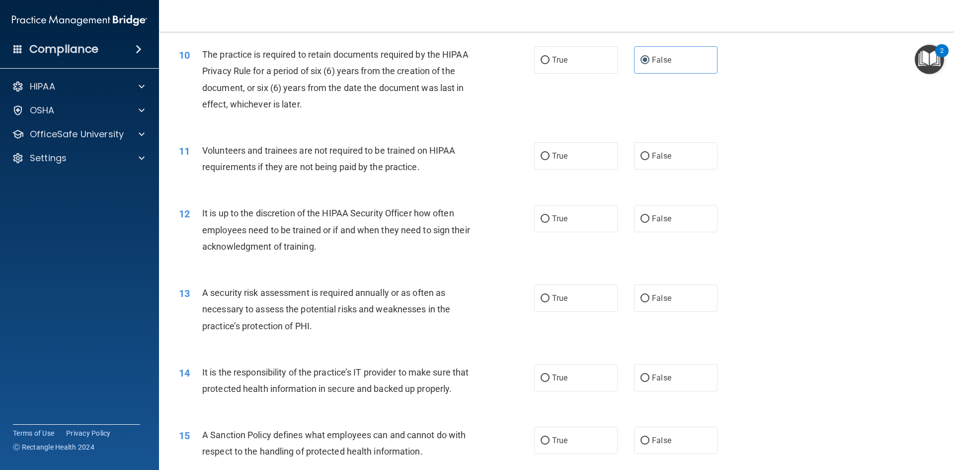
scroll to position [795, 0]
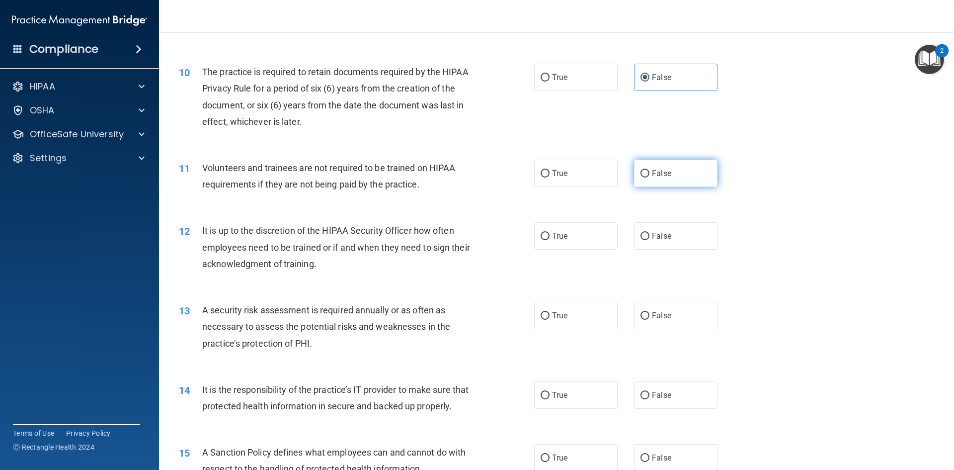
click at [655, 175] on span "False" at bounding box center [661, 173] width 19 height 9
click at [650, 175] on input "False" at bounding box center [645, 173] width 9 height 7
radio input "true"
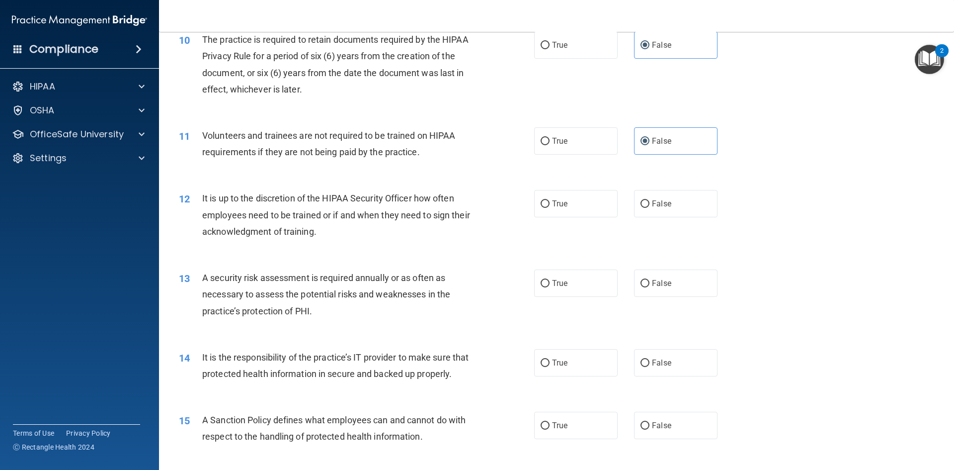
scroll to position [845, 0]
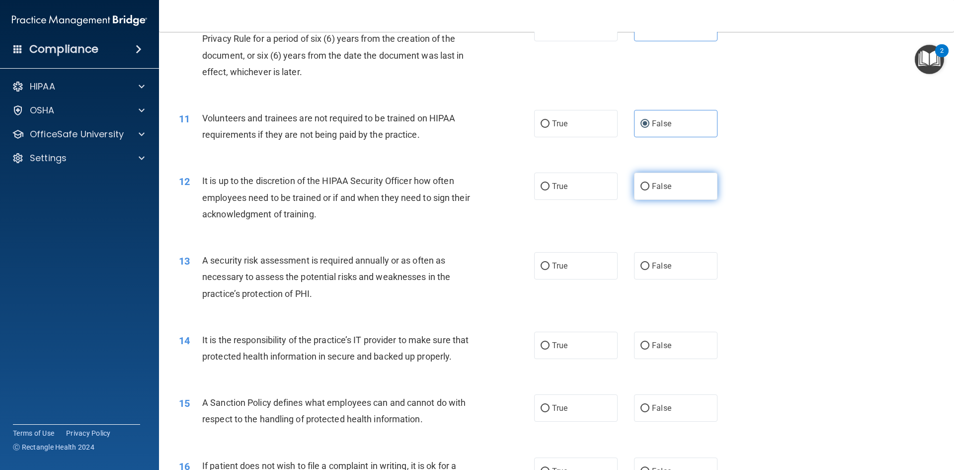
click at [668, 185] on label "False" at bounding box center [676, 185] width 84 height 27
click at [650, 185] on input "False" at bounding box center [645, 186] width 9 height 7
radio input "true"
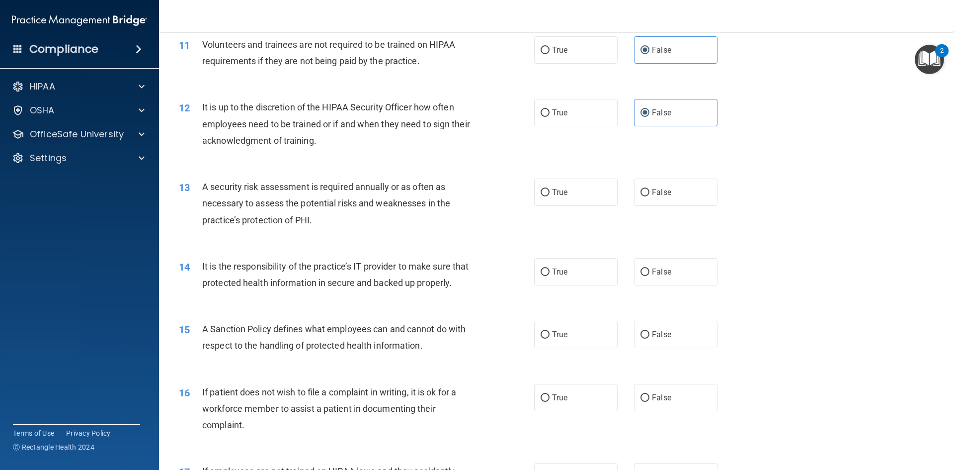
scroll to position [944, 0]
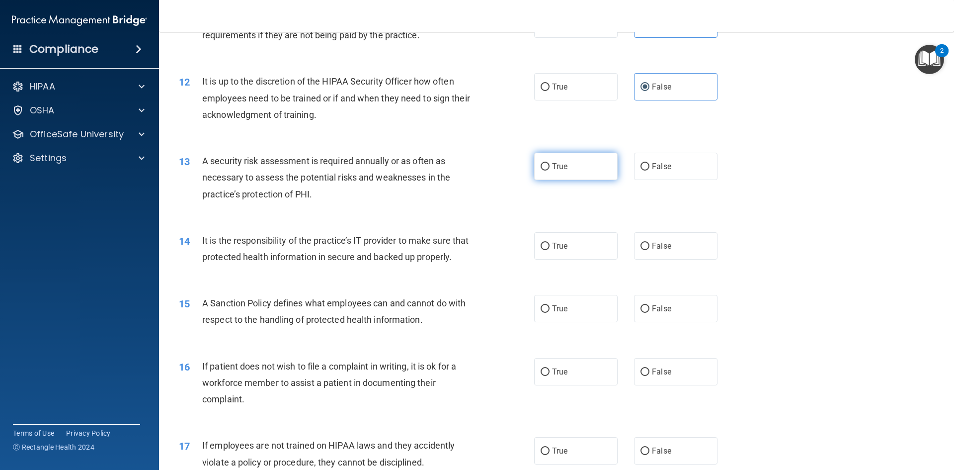
click at [550, 176] on label "True" at bounding box center [576, 166] width 84 height 27
click at [550, 171] on input "True" at bounding box center [545, 166] width 9 height 7
radio input "true"
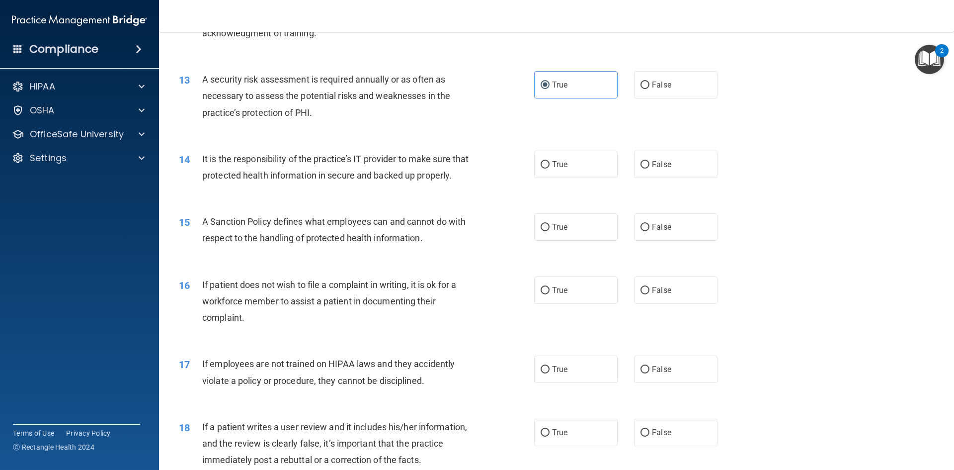
scroll to position [1044, 0]
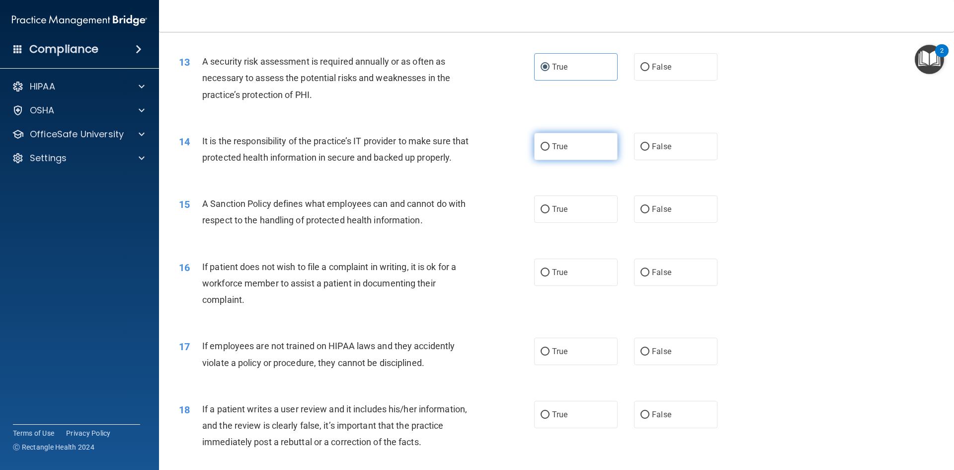
click at [540, 154] on label "True" at bounding box center [576, 146] width 84 height 27
click at [541, 151] on input "True" at bounding box center [545, 146] width 9 height 7
radio input "true"
drag, startPoint x: 693, startPoint y: 152, endPoint x: 674, endPoint y: 152, distance: 19.4
click at [693, 152] on label "False" at bounding box center [676, 146] width 84 height 27
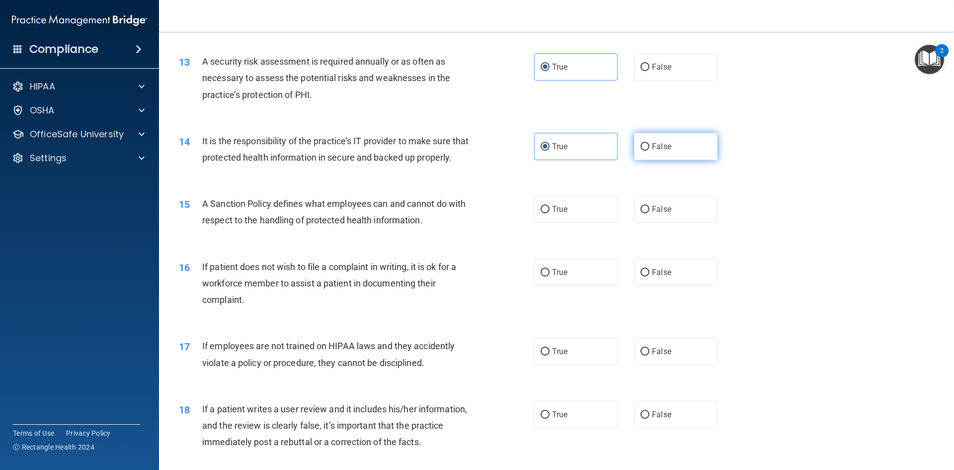
click at [650, 151] on input "False" at bounding box center [645, 146] width 9 height 7
radio input "true"
radio input "false"
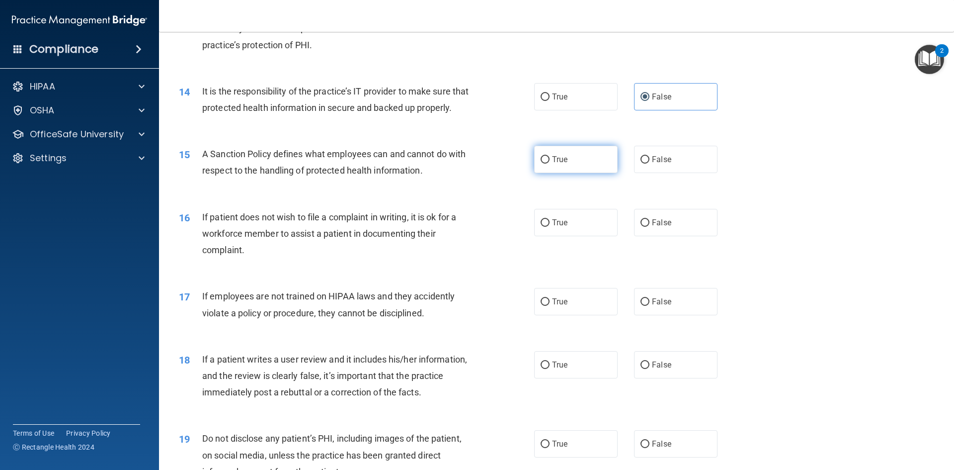
click at [555, 173] on label "True" at bounding box center [576, 159] width 84 height 27
click at [550, 164] on input "True" at bounding box center [545, 159] width 9 height 7
radio input "true"
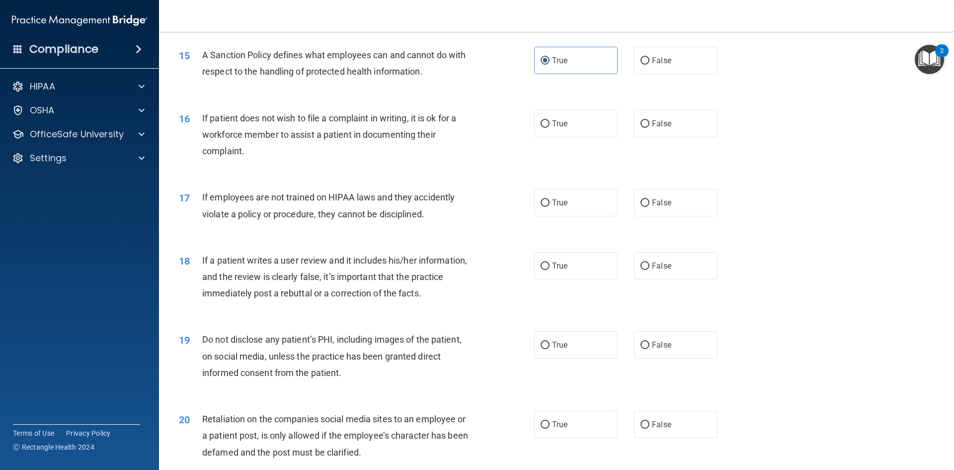
scroll to position [1193, 0]
click at [575, 137] on label "True" at bounding box center [576, 122] width 84 height 27
click at [550, 127] on input "True" at bounding box center [545, 123] width 9 height 7
radio input "true"
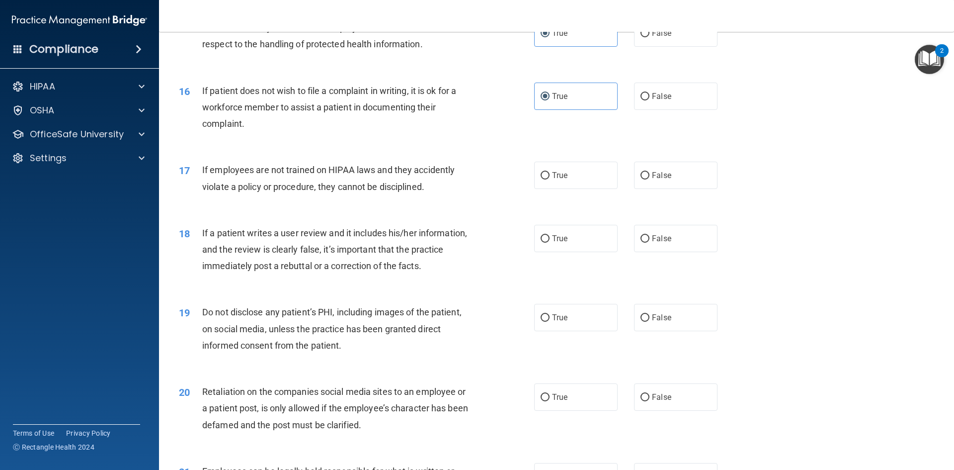
scroll to position [1243, 0]
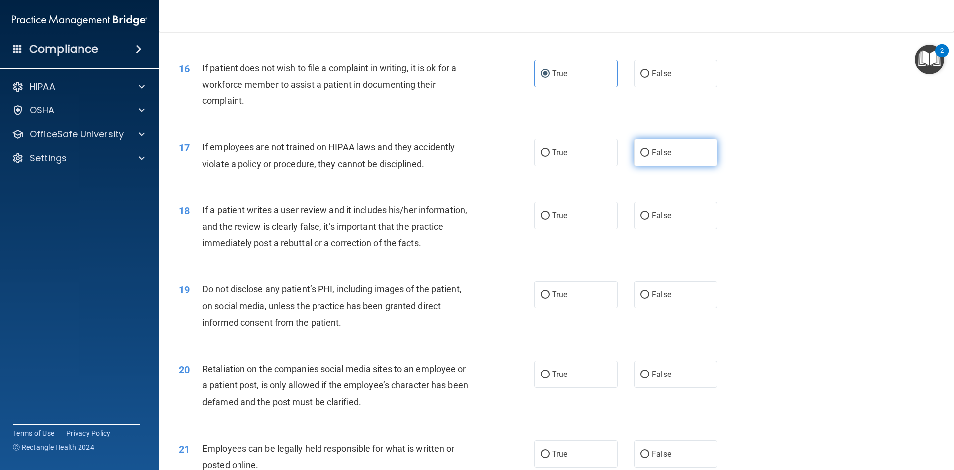
click at [668, 166] on label "False" at bounding box center [676, 152] width 84 height 27
click at [650, 157] on input "False" at bounding box center [645, 152] width 9 height 7
radio input "true"
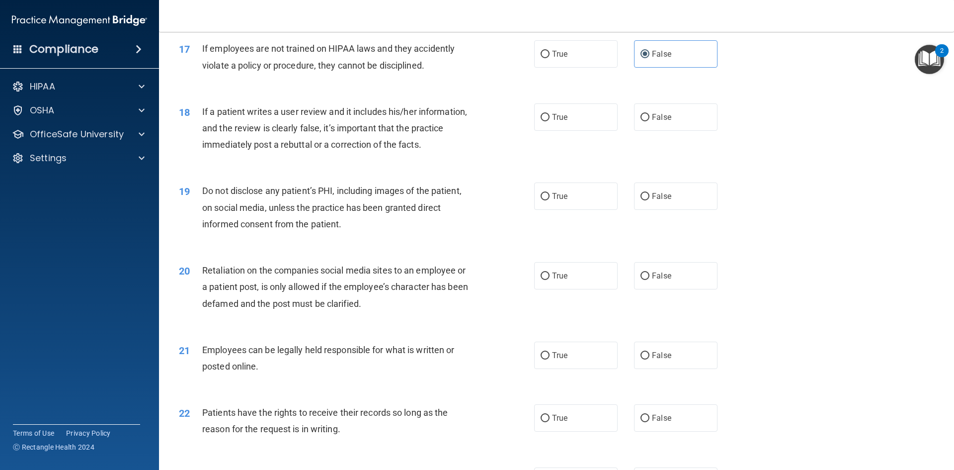
scroll to position [1342, 0]
click at [581, 67] on label "True" at bounding box center [576, 52] width 84 height 27
click at [550, 57] on input "True" at bounding box center [545, 53] width 9 height 7
radio input "true"
radio input "false"
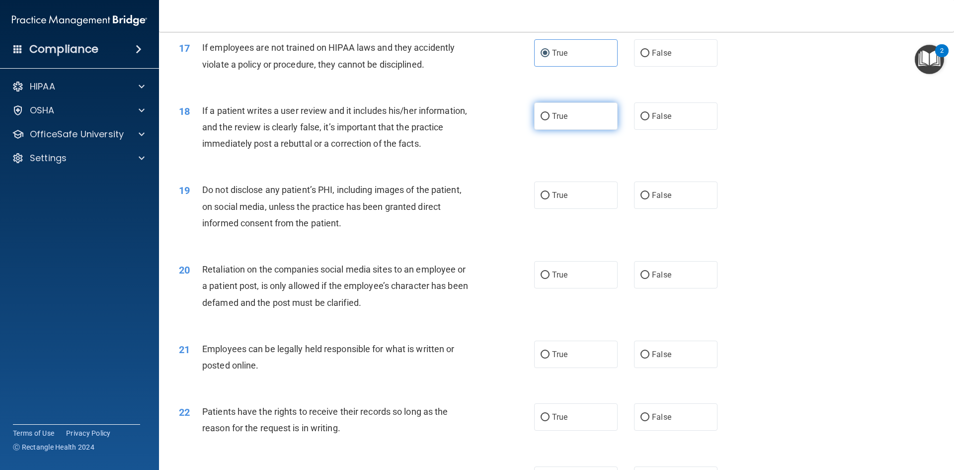
click at [561, 121] on span "True" at bounding box center [559, 115] width 15 height 9
click at [550, 120] on input "True" at bounding box center [545, 116] width 9 height 7
radio input "true"
click at [668, 130] on label "False" at bounding box center [676, 115] width 84 height 27
click at [650, 120] on input "False" at bounding box center [645, 116] width 9 height 7
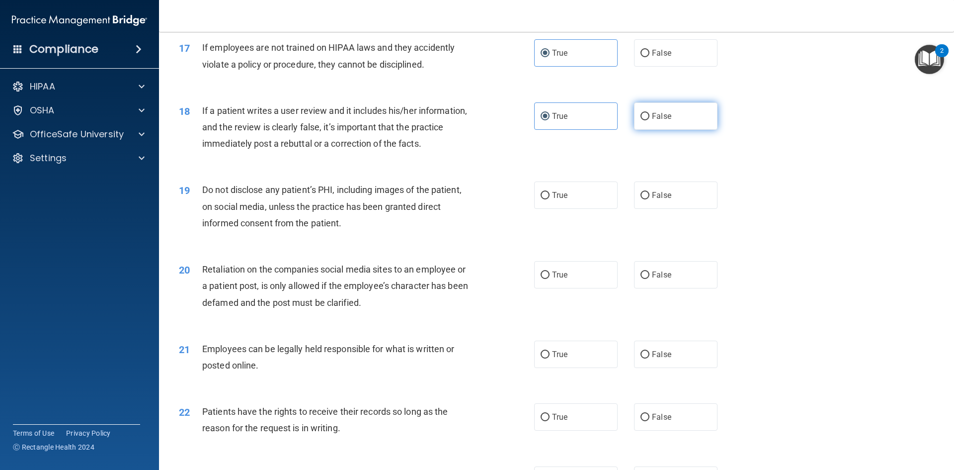
radio input "true"
radio input "false"
